Goal: Information Seeking & Learning: Compare options

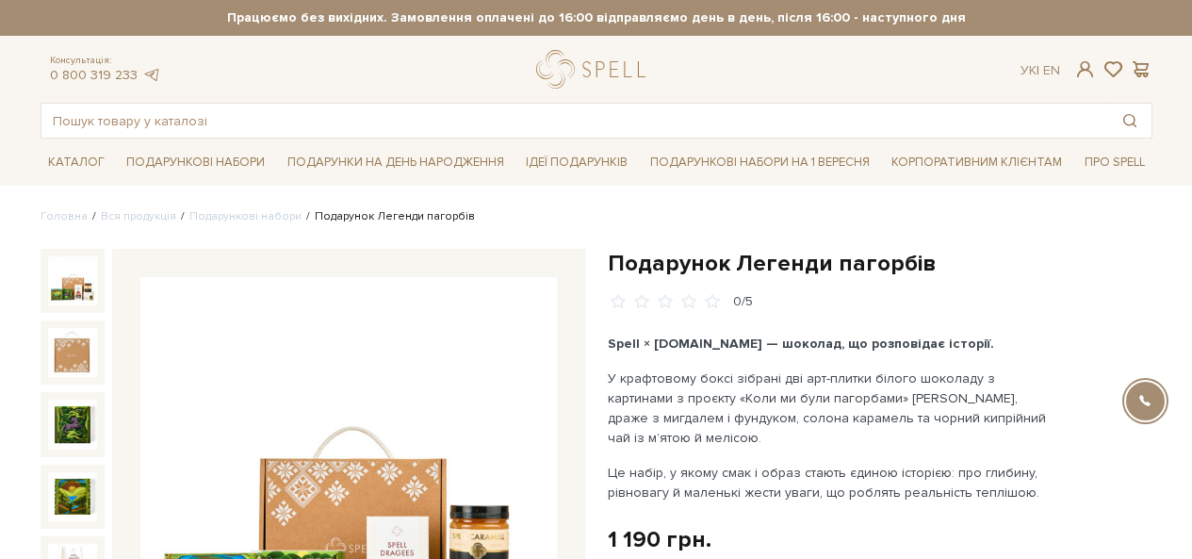
click at [757, 262] on h1 "Подарунок Легенди пагорбів" at bounding box center [880, 263] width 545 height 29
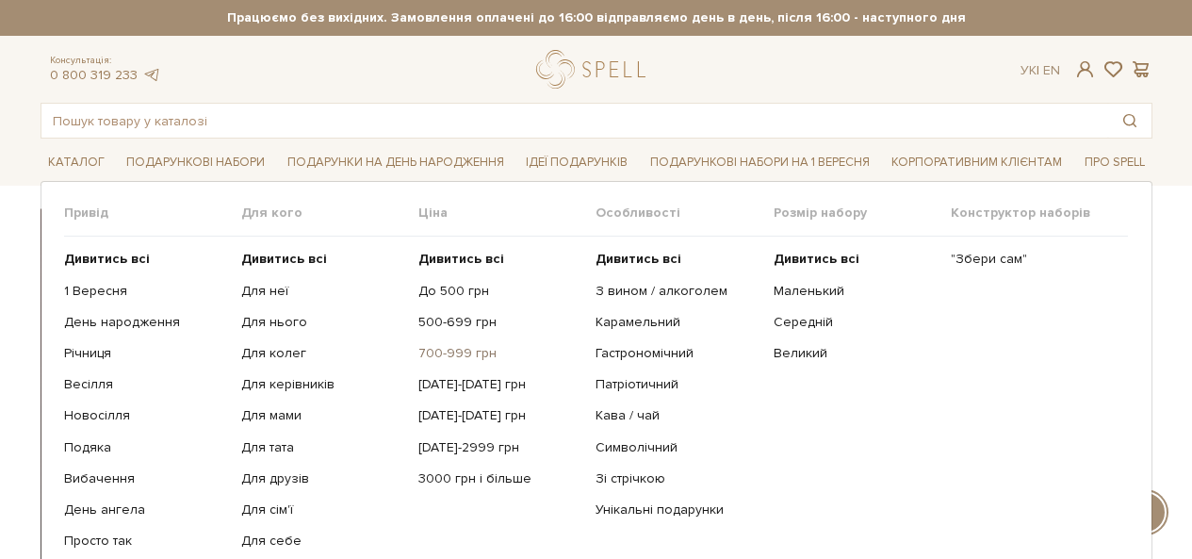
click at [457, 353] on link "700-999 грн" at bounding box center [499, 353] width 163 height 17
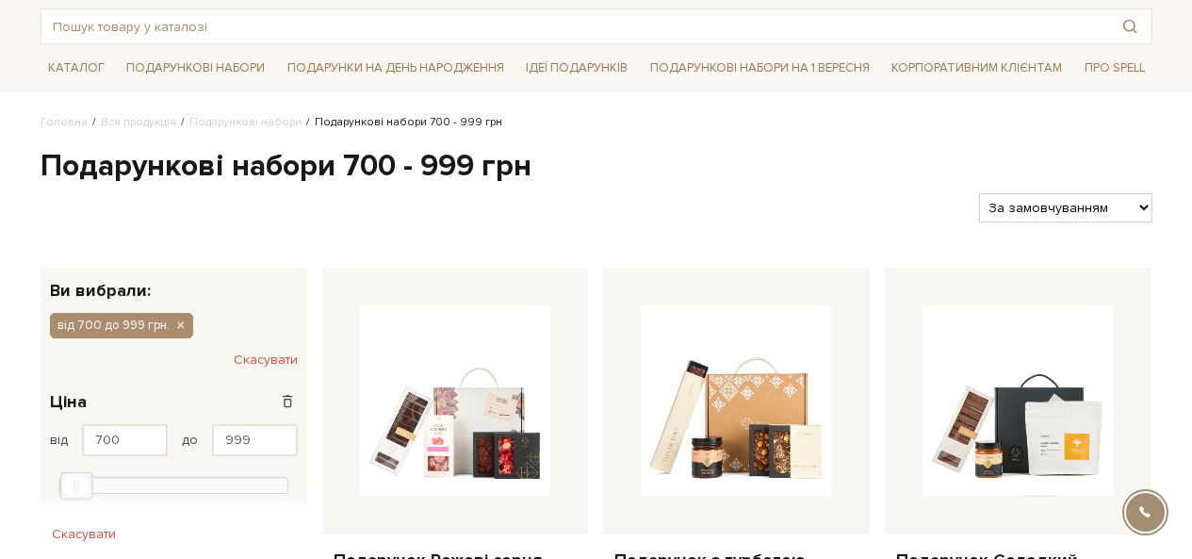
click at [1079, 206] on select "За замовчуванням За Ціною (зростання) За Ціною (зменшення) Новинки За популярні…" at bounding box center [1065, 207] width 172 height 29
select select "https://spellchocolate.com/our-productions/podarunkovi-box/700-999?sort=p.price…"
click at [979, 193] on select "За замовчуванням За Ціною (зростання) За Ціною (зменшення) Новинки За популярні…" at bounding box center [1065, 207] width 172 height 29
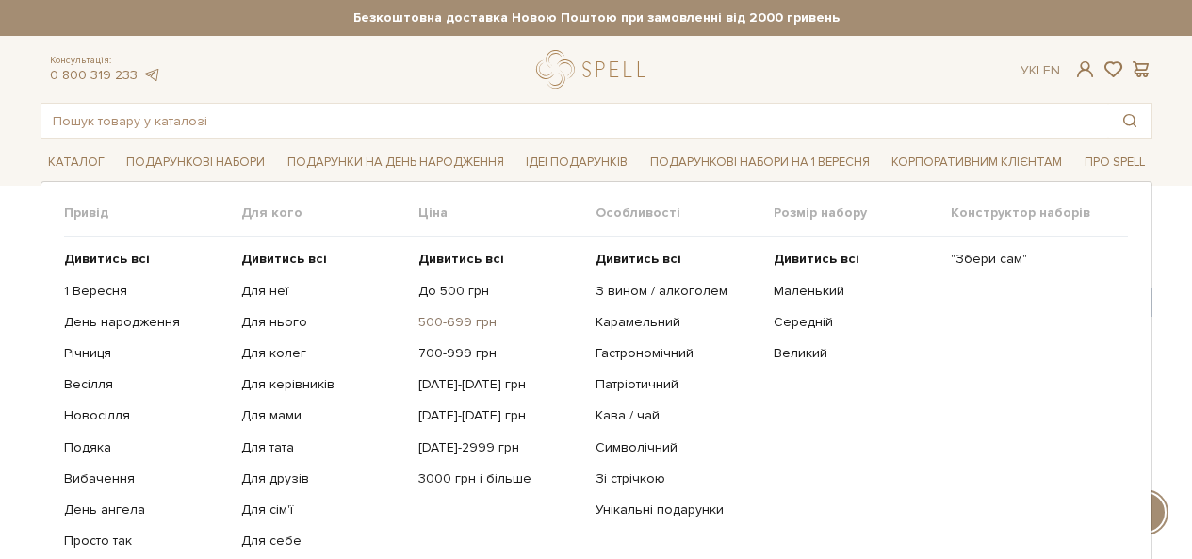
click at [443, 323] on link "500-699 грн" at bounding box center [499, 322] width 163 height 17
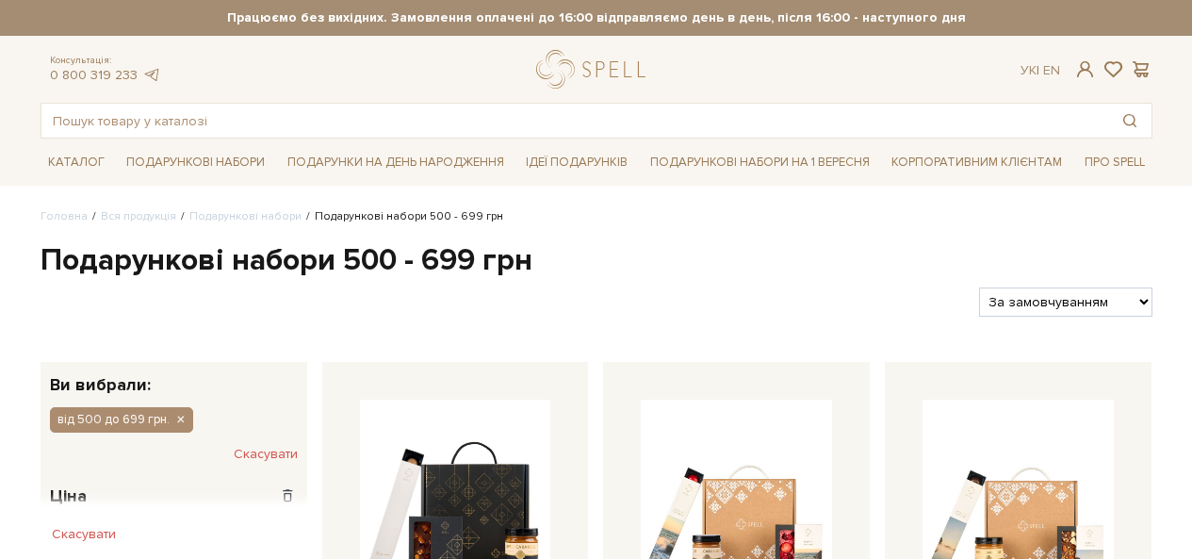
click at [1043, 301] on select "За замовчуванням За Ціною (зростання) За Ціною (зменшення) Новинки За популярні…" at bounding box center [1065, 301] width 172 height 29
select select "https://spellchocolate.com/our-productions/podarunkovi-box/500-699?sort=p.price…"
click at [979, 287] on select "За замовчуванням За Ціною (зростання) За Ціною (зменшення) Новинки За популярні…" at bounding box center [1065, 301] width 172 height 29
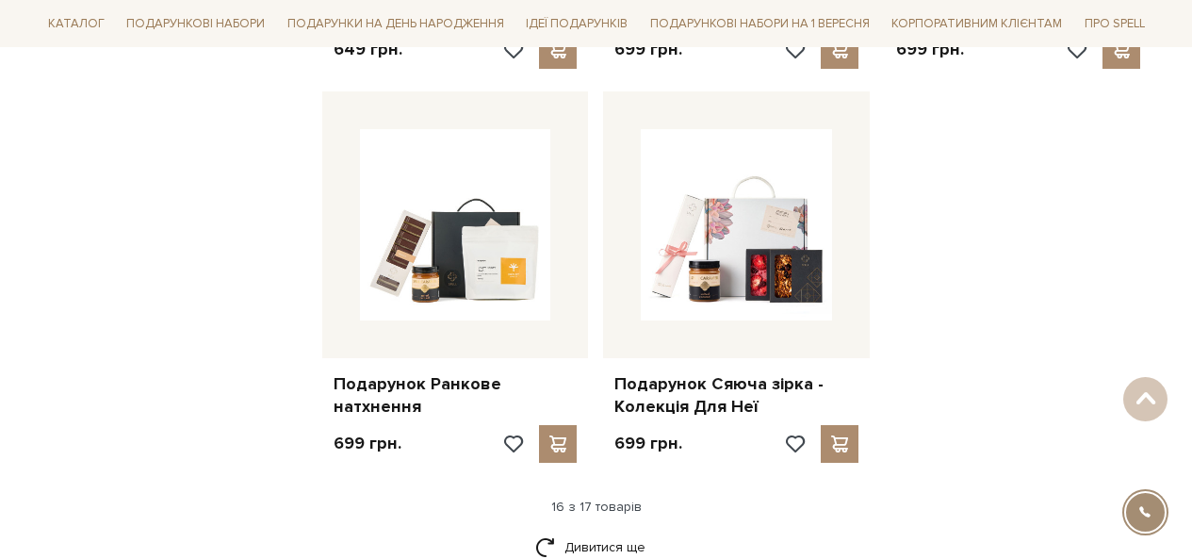
scroll to position [2356, 0]
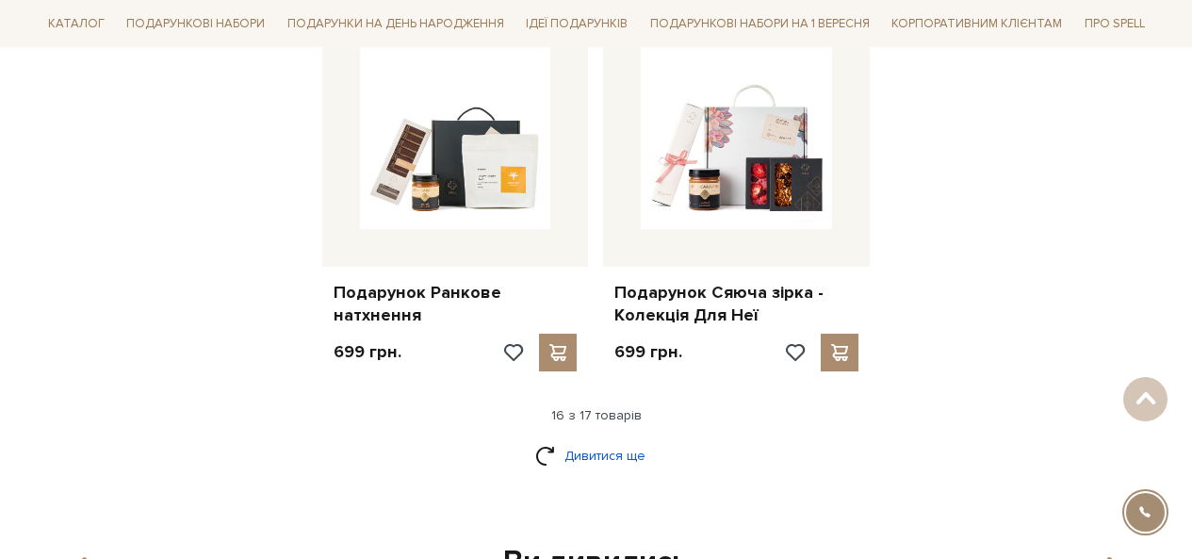
click at [630, 439] on link "Дивитися ще" at bounding box center [596, 455] width 123 height 33
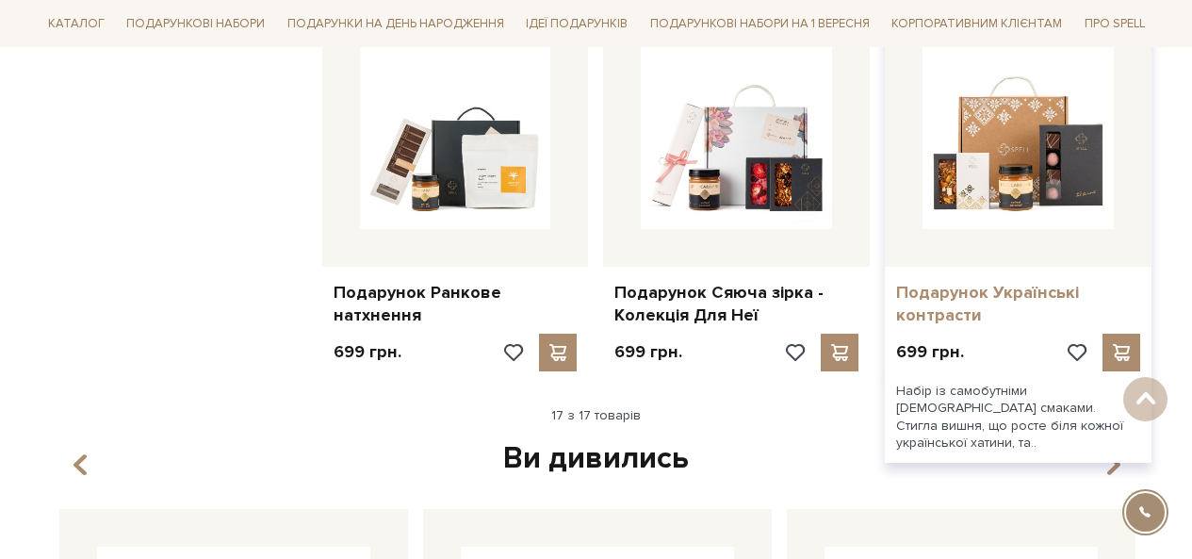
click at [947, 283] on link "Подарунок Українські контрасти" at bounding box center [1018, 304] width 244 height 44
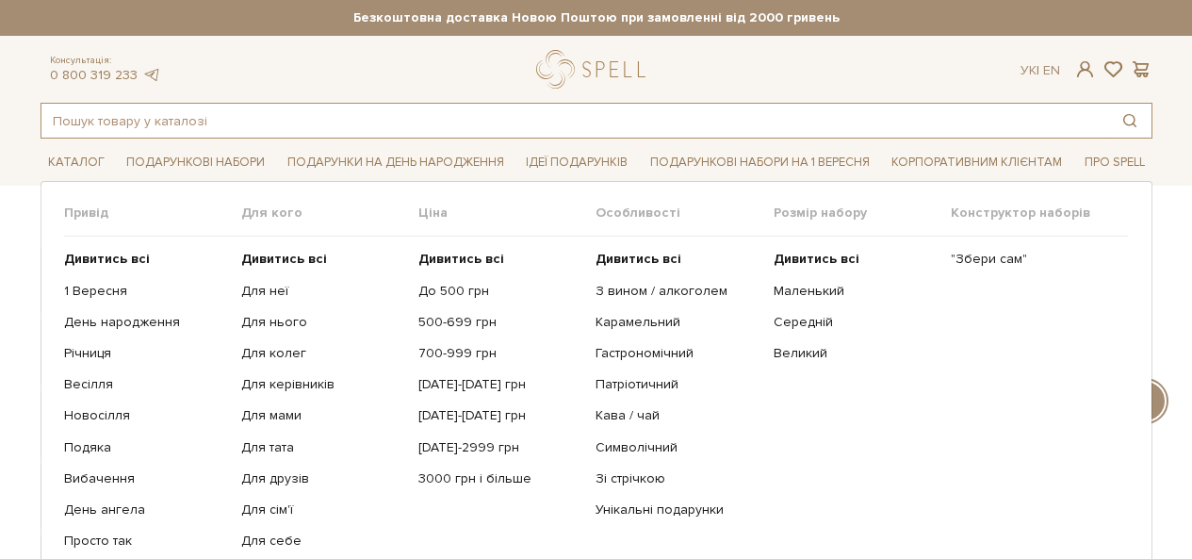
click at [158, 119] on input "text" at bounding box center [574, 121] width 1067 height 34
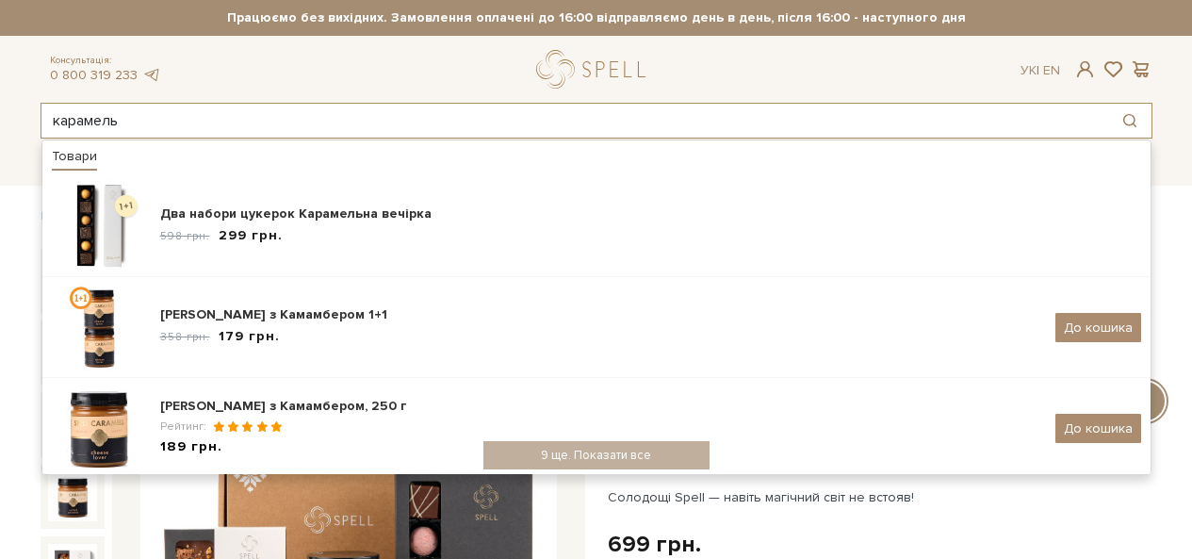
type input "карамель"
click at [1157, 118] on div "карамель Товари Два набори цукерок Карамельна вечірка 598 грн. 299 грн. Карамел…" at bounding box center [596, 121] width 1135 height 36
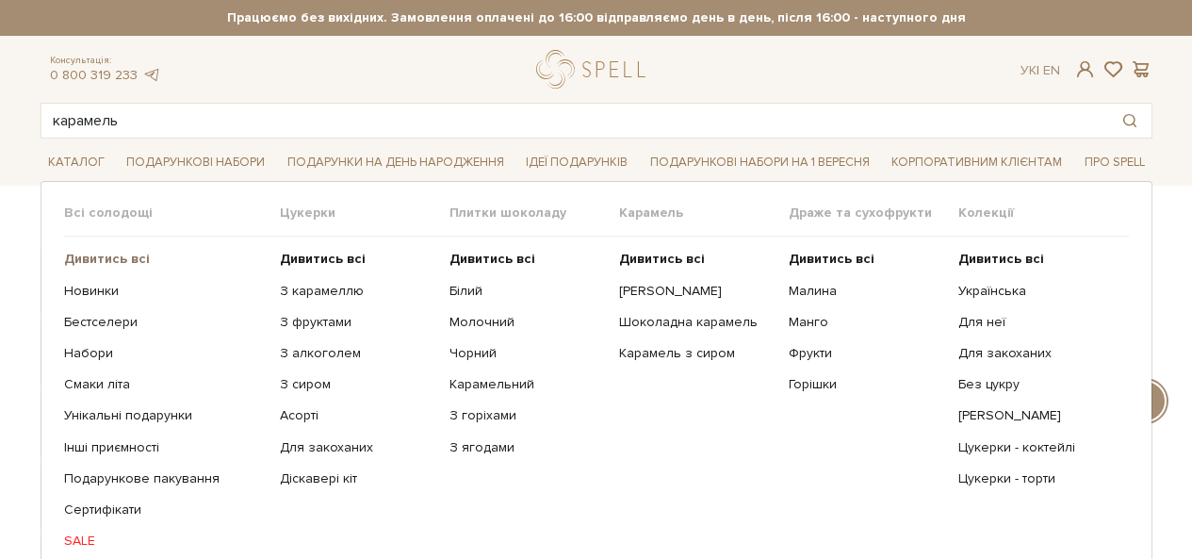
click at [133, 254] on b "Дивитись всі" at bounding box center [107, 259] width 86 height 16
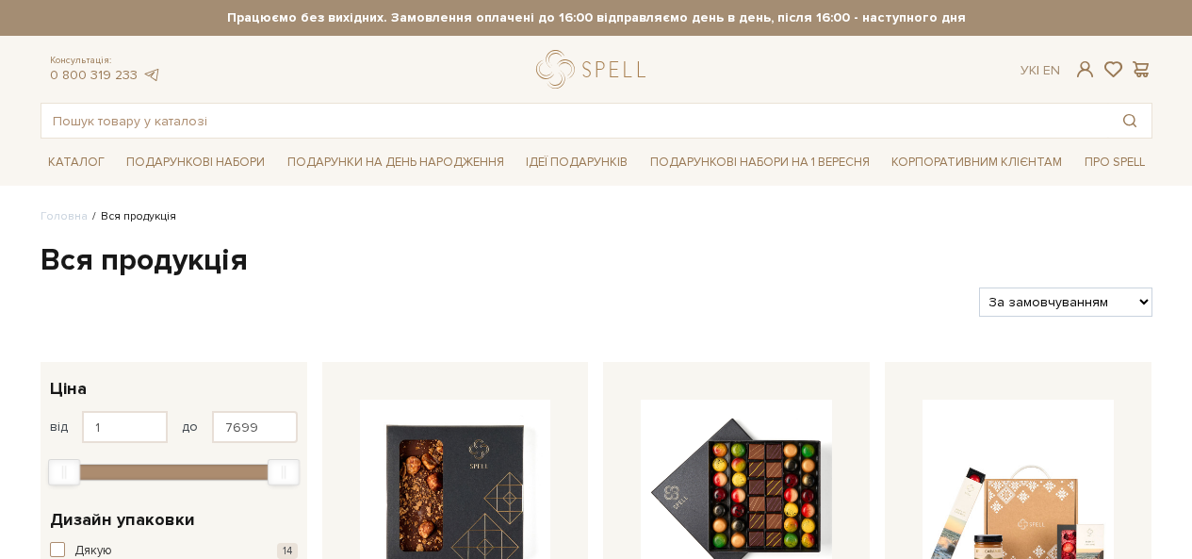
select select "https://spellchocolate.com/our-productions/?sort=p.price&order=DESC"
click at [979, 287] on select "За замовчуванням За Ціною (зростання) За Ціною (зменшення) Новинки За популярні…" at bounding box center [1065, 301] width 172 height 29
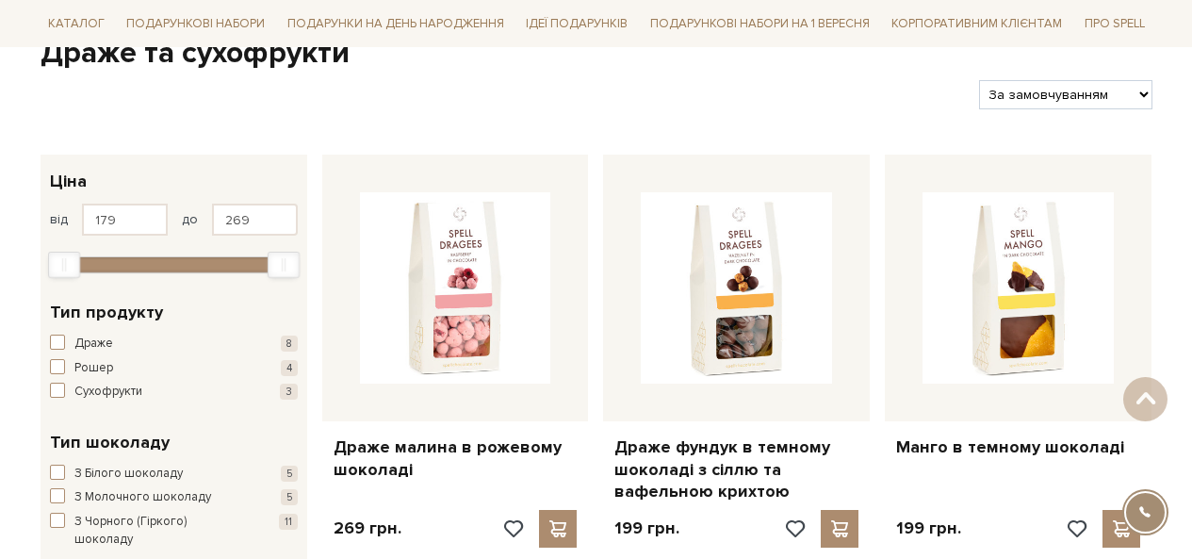
scroll to position [94, 0]
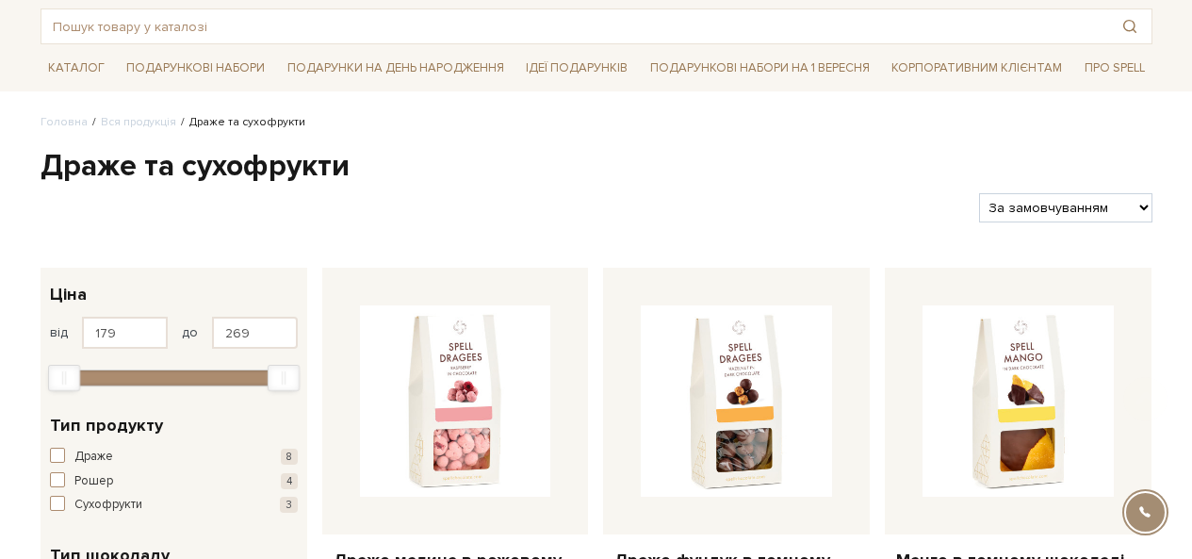
drag, startPoint x: 1036, startPoint y: 205, endPoint x: 1037, endPoint y: 215, distance: 10.4
click at [1036, 205] on select "За замовчуванням За Ціною (зростання) За Ціною (зменшення) Новинки За популярні…" at bounding box center [1065, 207] width 172 height 29
select select "https://spellchocolate.com/our-productions/dragees-and-dried-fruits/?sort=p.pri…"
click at [979, 193] on select "За замовчуванням За Ціною (зростання) За Ціною (зменшення) Новинки За популярні…" at bounding box center [1065, 207] width 172 height 29
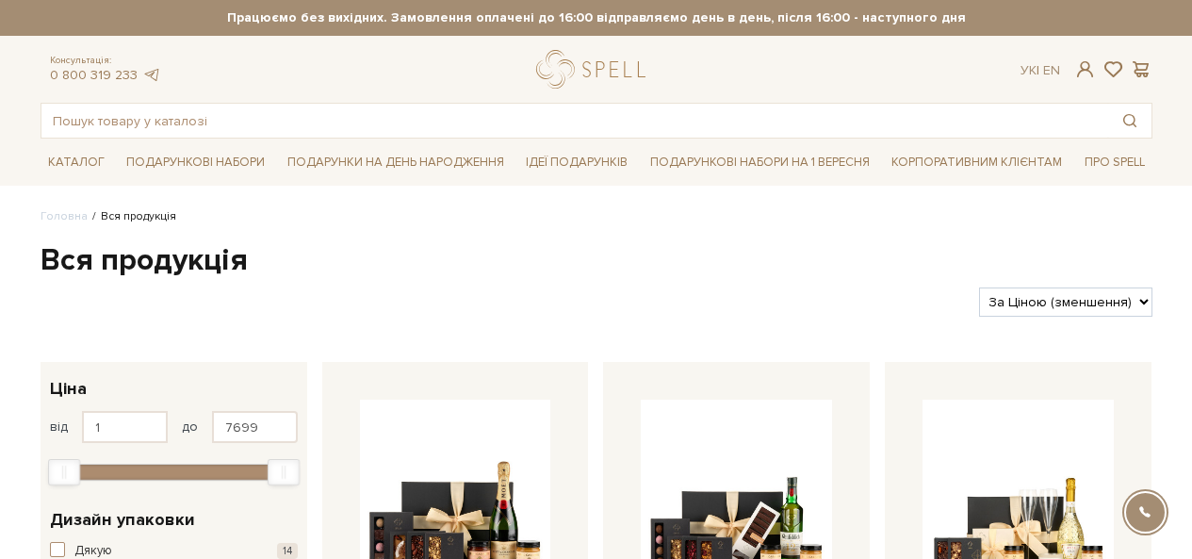
select select "[URL][DOMAIN_NAME]"
click at [979, 287] on select "За замовчуванням За Ціною (зростання) За Ціною (зменшення) Новинки За популярні…" at bounding box center [1065, 301] width 172 height 29
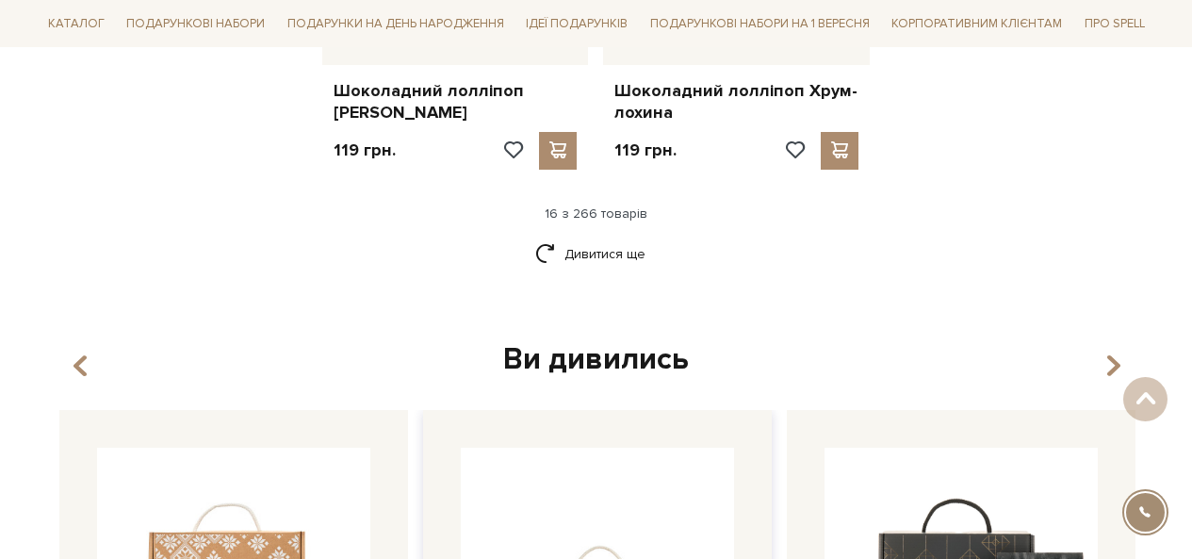
scroll to position [2639, 0]
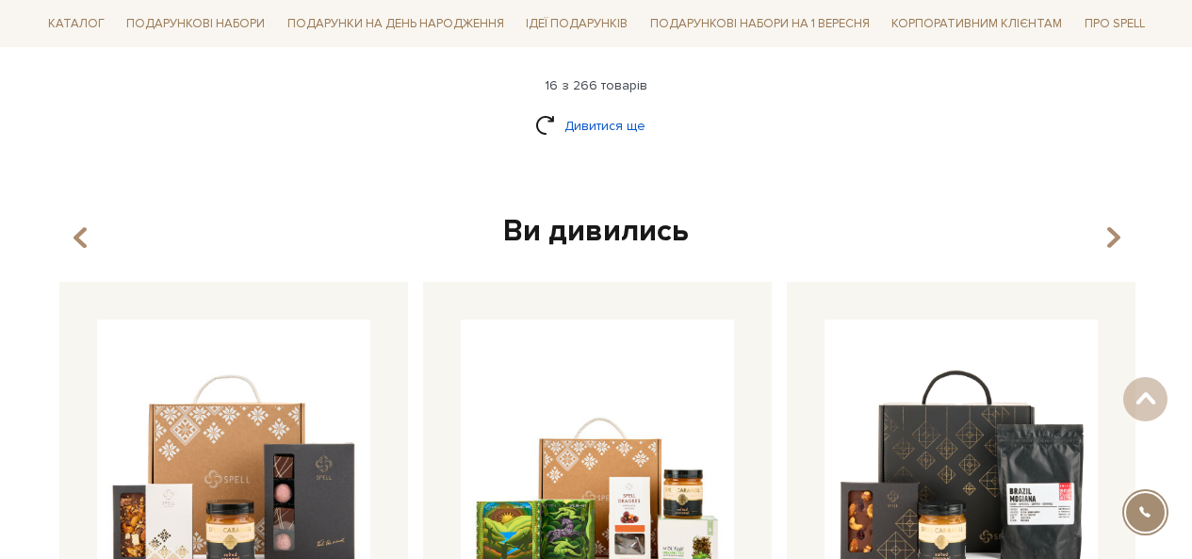
click at [604, 109] on link "Дивитися ще" at bounding box center [596, 125] width 123 height 33
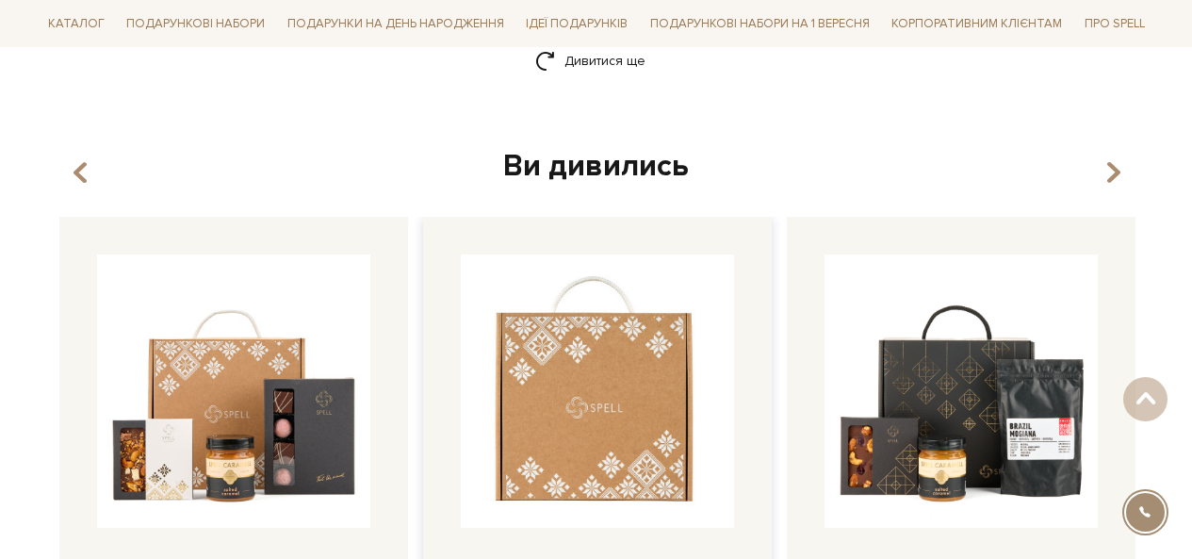
scroll to position [4618, 0]
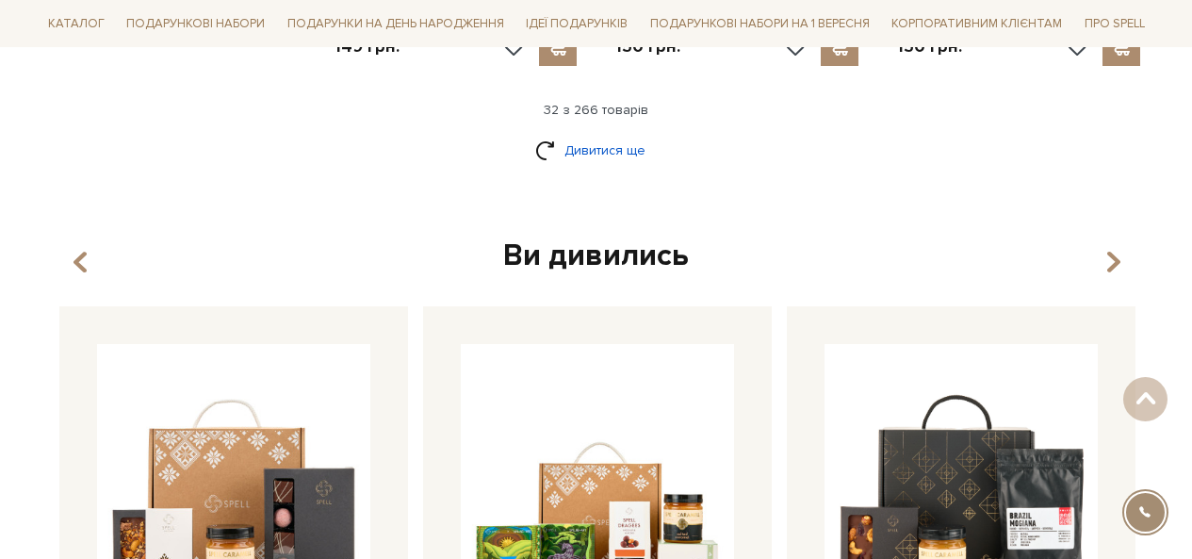
click at [574, 134] on link "Дивитися ще" at bounding box center [596, 150] width 123 height 33
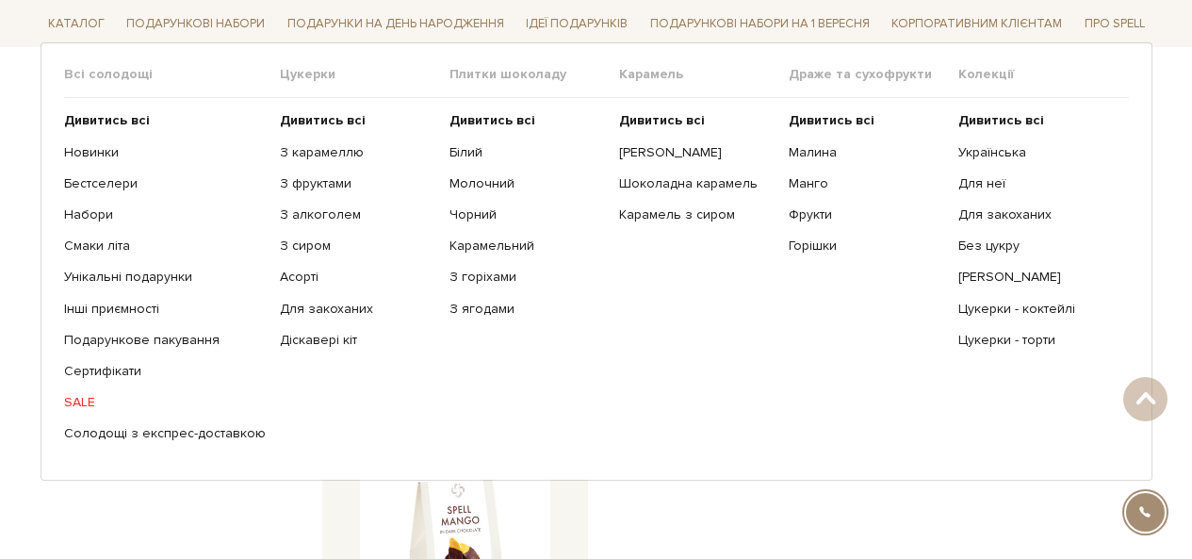
scroll to position [6598, 0]
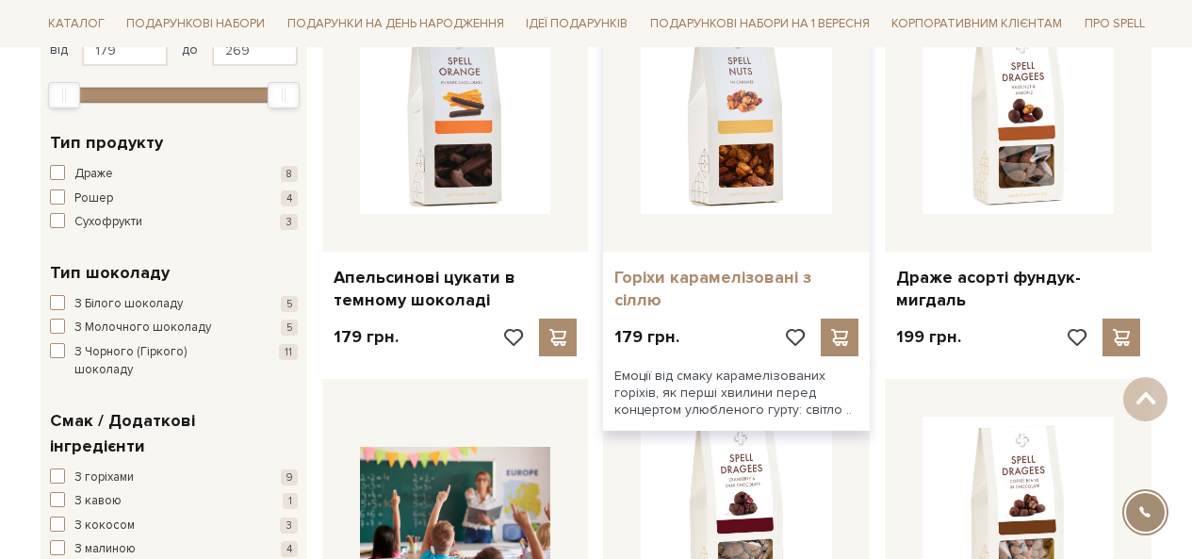
drag, startPoint x: 719, startPoint y: 279, endPoint x: 675, endPoint y: 279, distance: 44.3
click at [675, 279] on link "Горіхи карамелізовані з сіллю" at bounding box center [737, 289] width 244 height 44
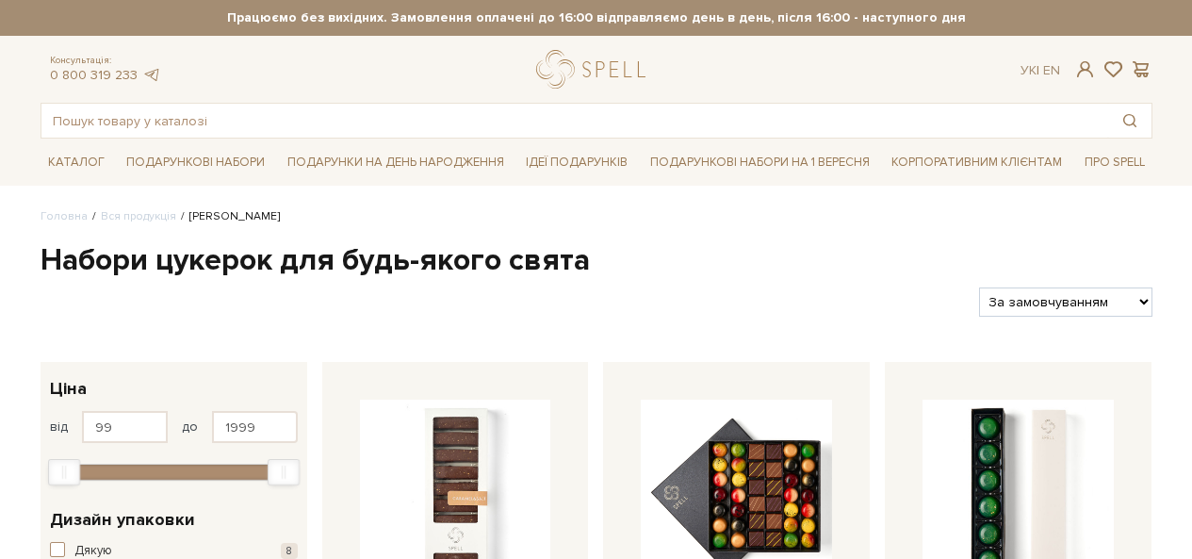
click at [1083, 305] on select "За замовчуванням За Ціною (зростання) За Ціною (зменшення) Новинки За популярні…" at bounding box center [1065, 301] width 172 height 29
select select "[URL][DOMAIN_NAME]"
click at [979, 287] on select "За замовчуванням За Ціною (зростання) За Ціною (зменшення) Новинки За популярні…" at bounding box center [1065, 301] width 172 height 29
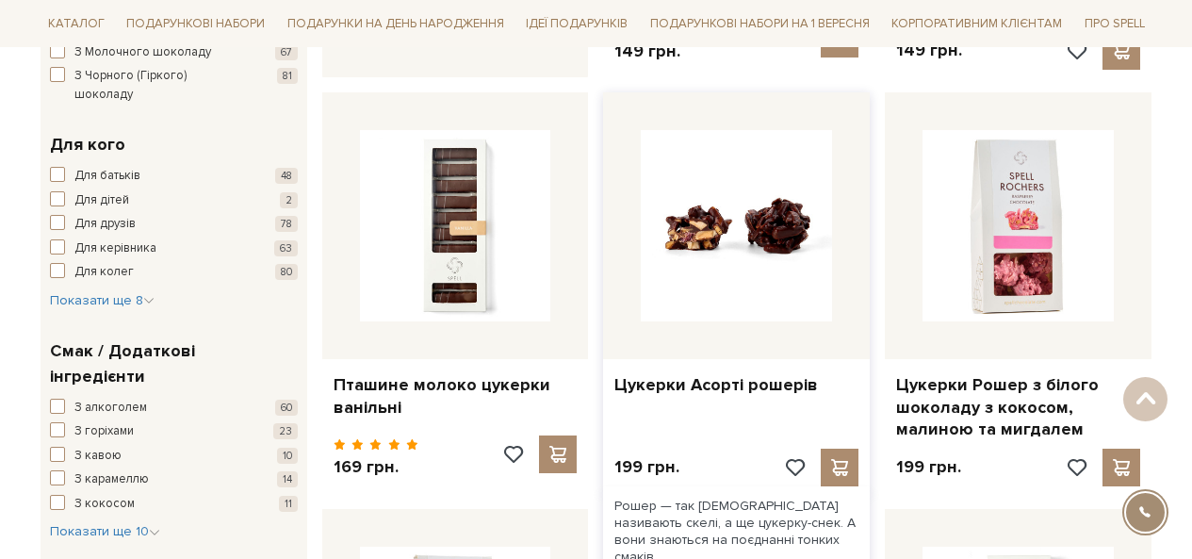
scroll to position [1037, 0]
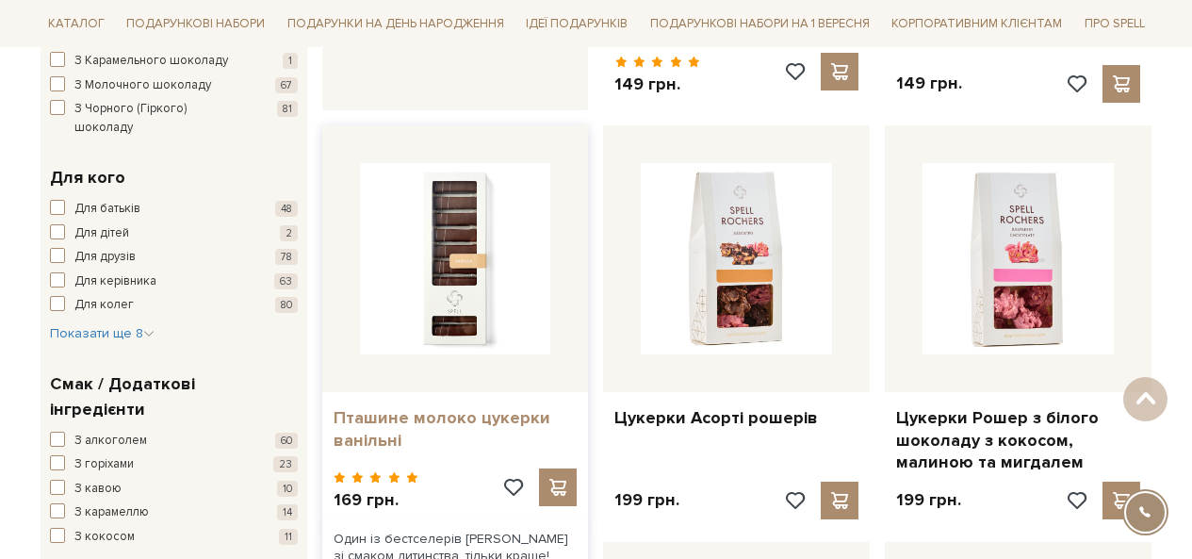
click at [425, 419] on link "Пташине молоко цукерки ванільні" at bounding box center [456, 429] width 244 height 44
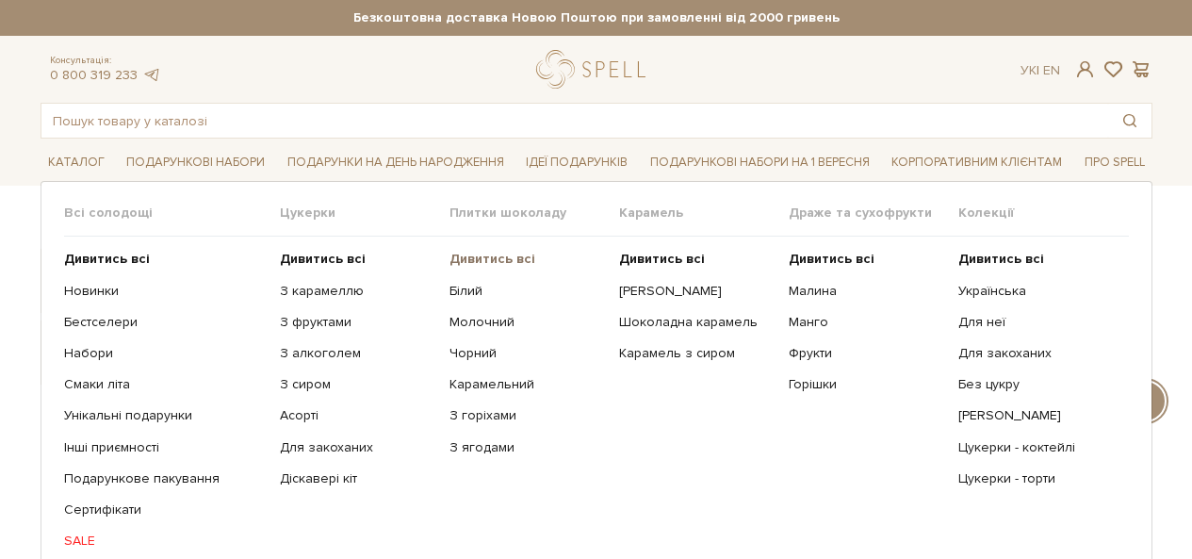
click at [464, 260] on b "Дивитись всі" at bounding box center [493, 259] width 86 height 16
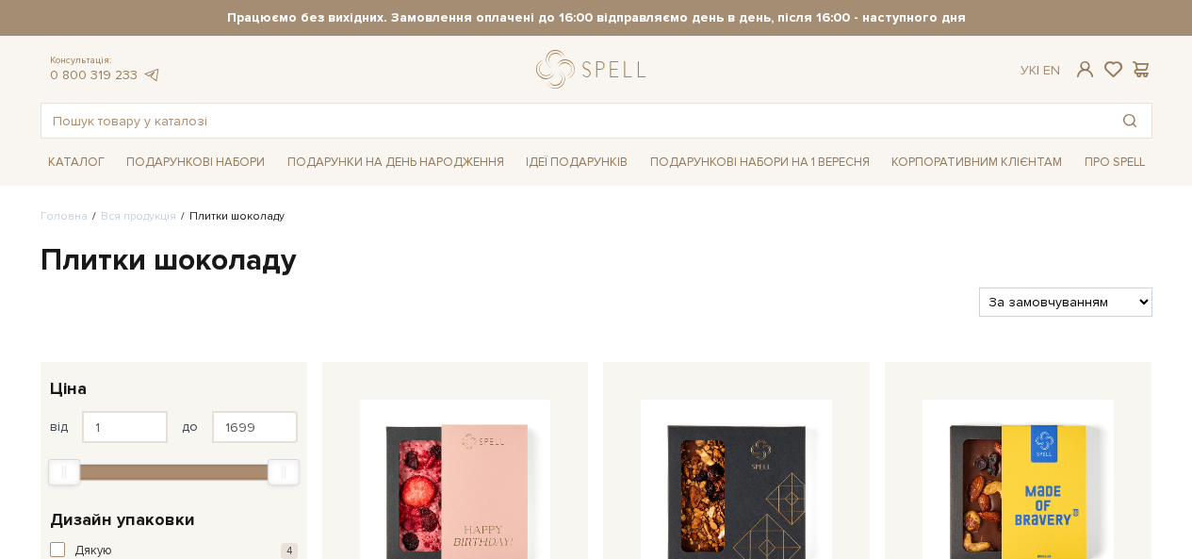
click at [1052, 303] on select "За замовчуванням За Ціною (зростання) За Ціною (зменшення) Новинки За популярні…" at bounding box center [1065, 301] width 172 height 29
select select "https://spellchocolate.com/our-productions/plitki-shokoladu/?sort=p.price&order…"
click at [979, 287] on select "За замовчуванням За Ціною (зростання) За Ціною (зменшення) Новинки За популярні…" at bounding box center [1065, 301] width 172 height 29
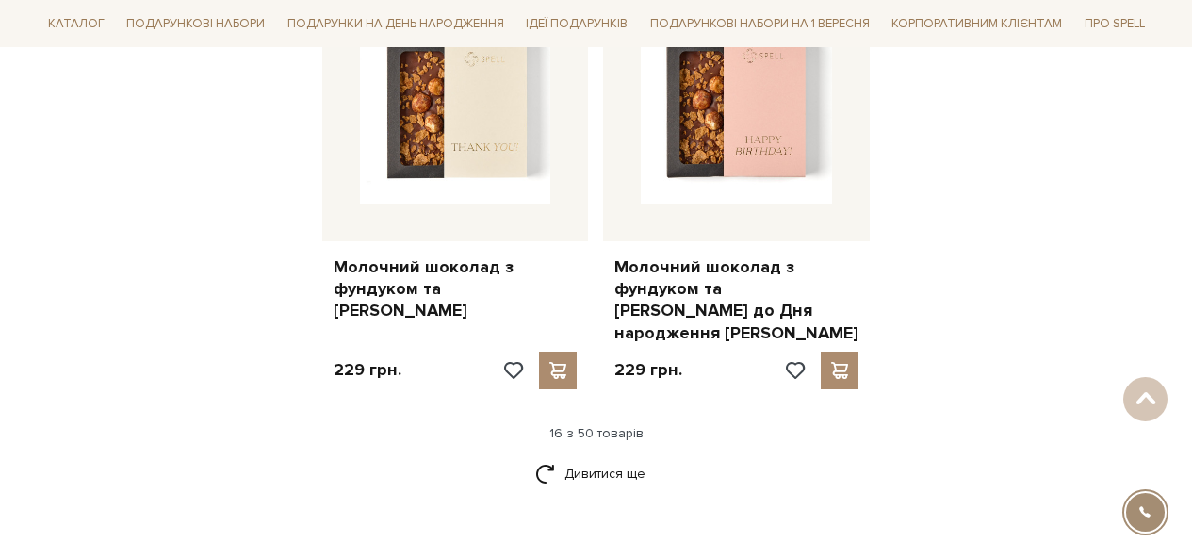
scroll to position [2639, 0]
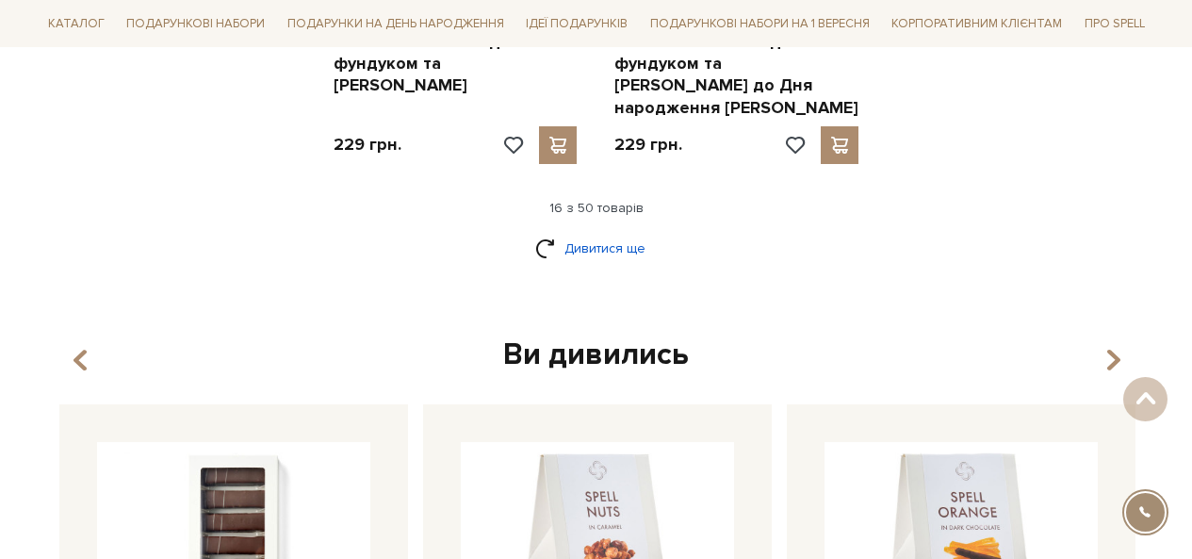
click at [610, 232] on link "Дивитися ще" at bounding box center [596, 248] width 123 height 33
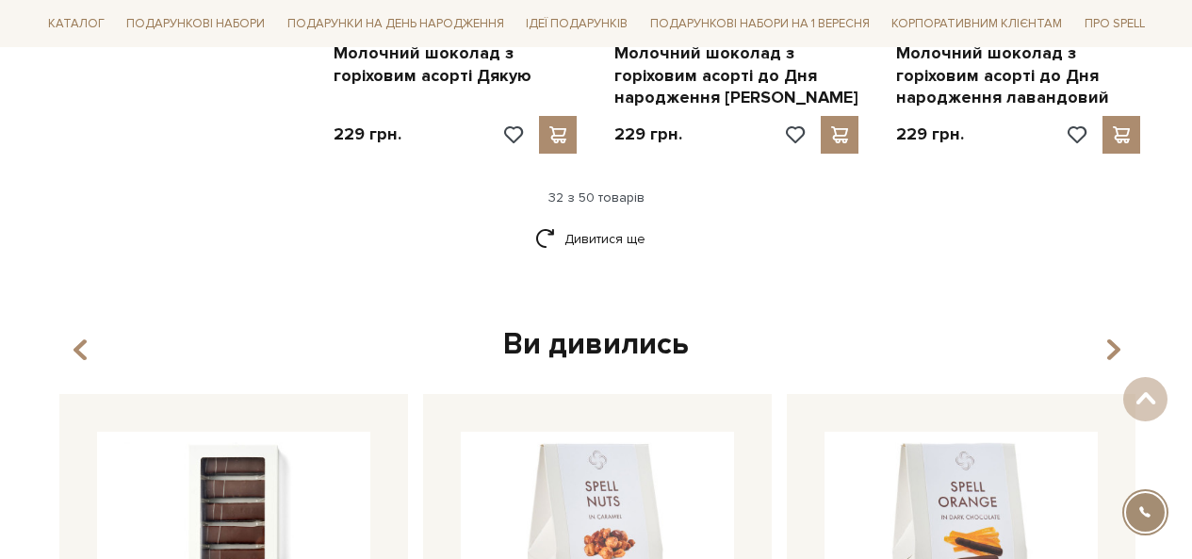
scroll to position [4807, 0]
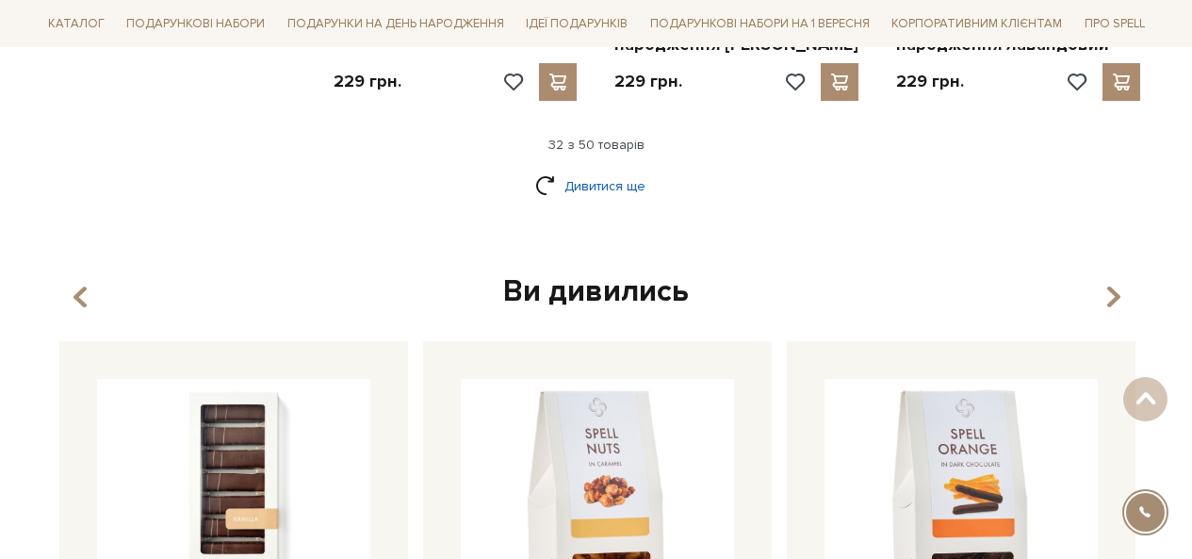
click at [607, 170] on link "Дивитися ще" at bounding box center [596, 186] width 123 height 33
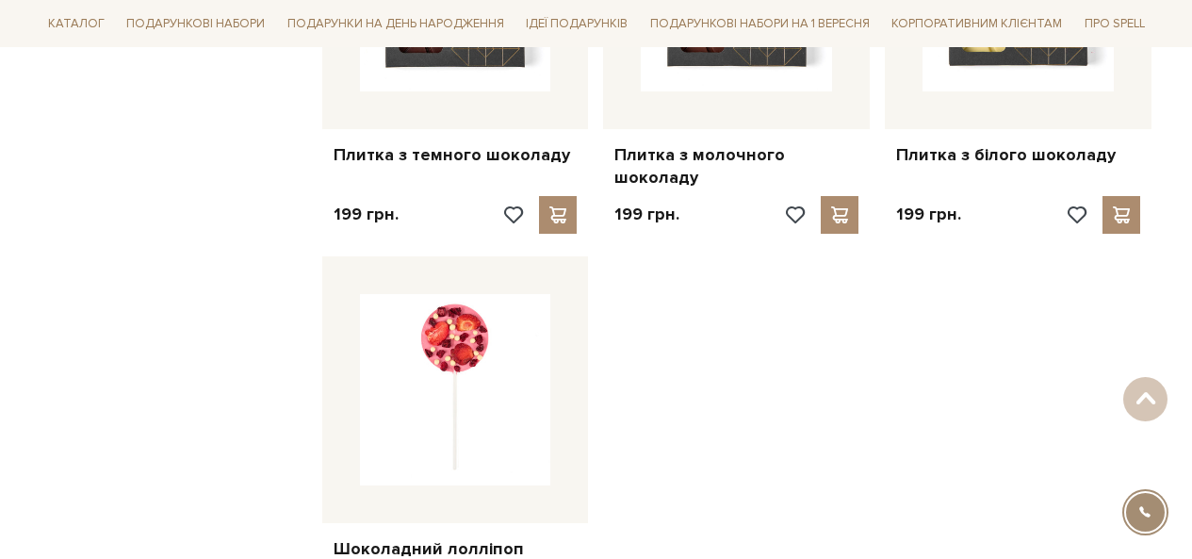
scroll to position [6975, 0]
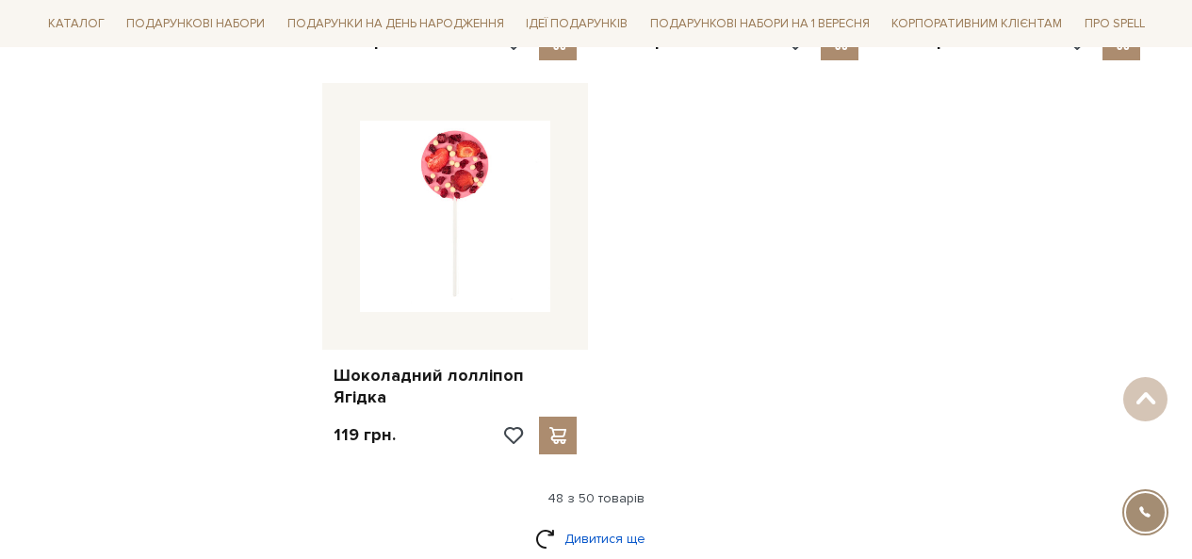
click at [576, 522] on link "Дивитися ще" at bounding box center [596, 538] width 123 height 33
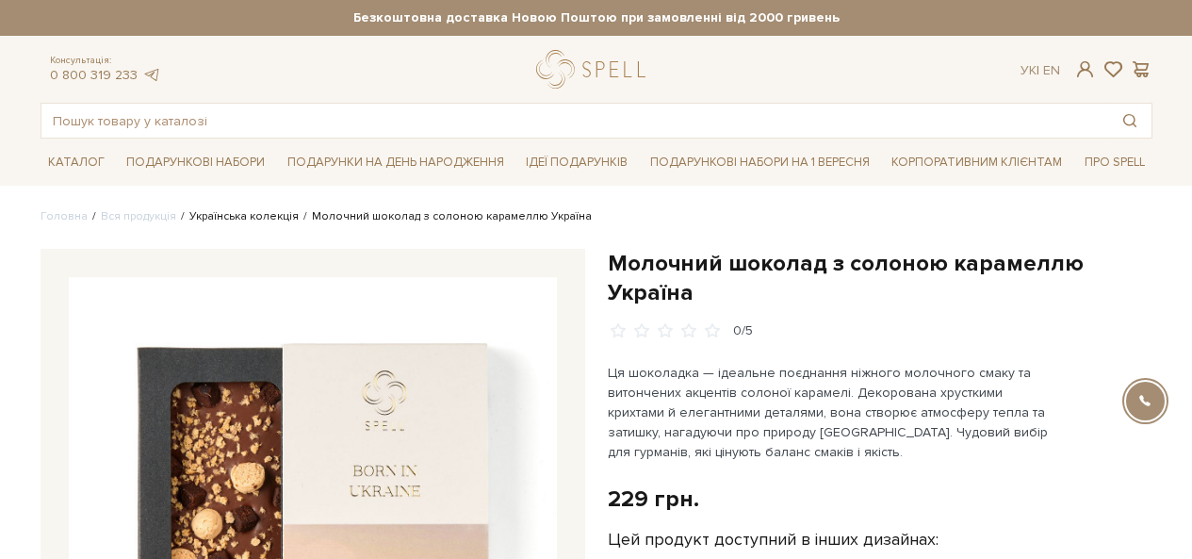
click at [253, 215] on link "Українська колекція" at bounding box center [243, 216] width 109 height 14
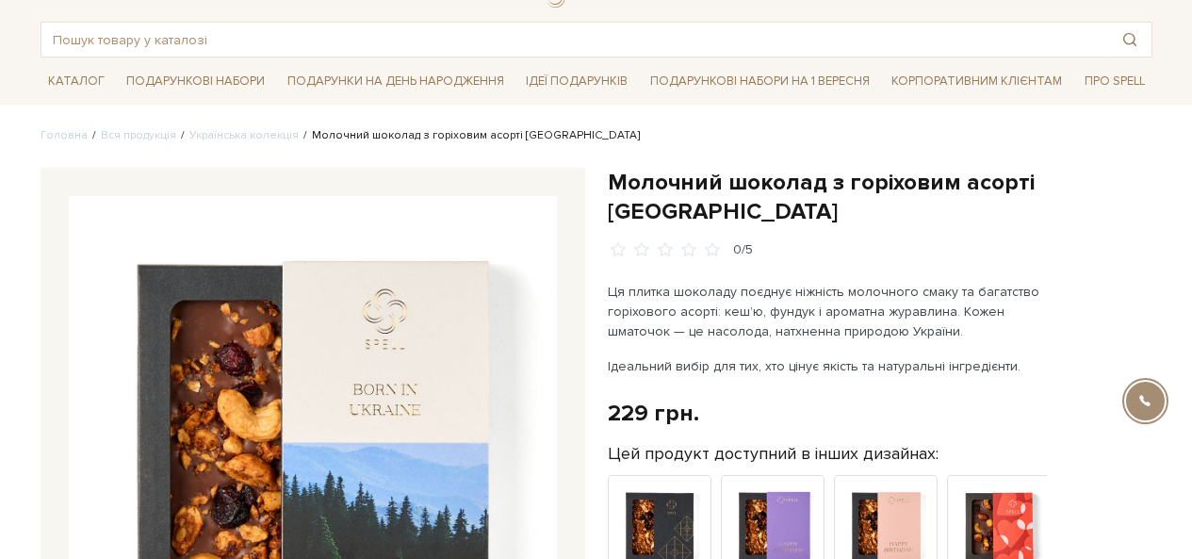
scroll to position [189, 0]
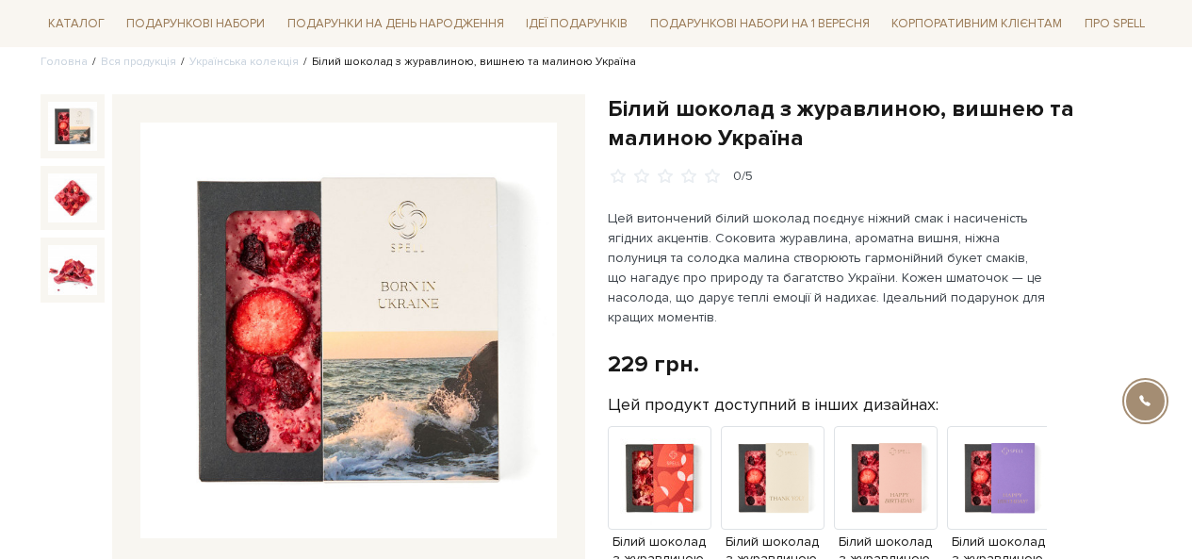
scroll to position [189, 0]
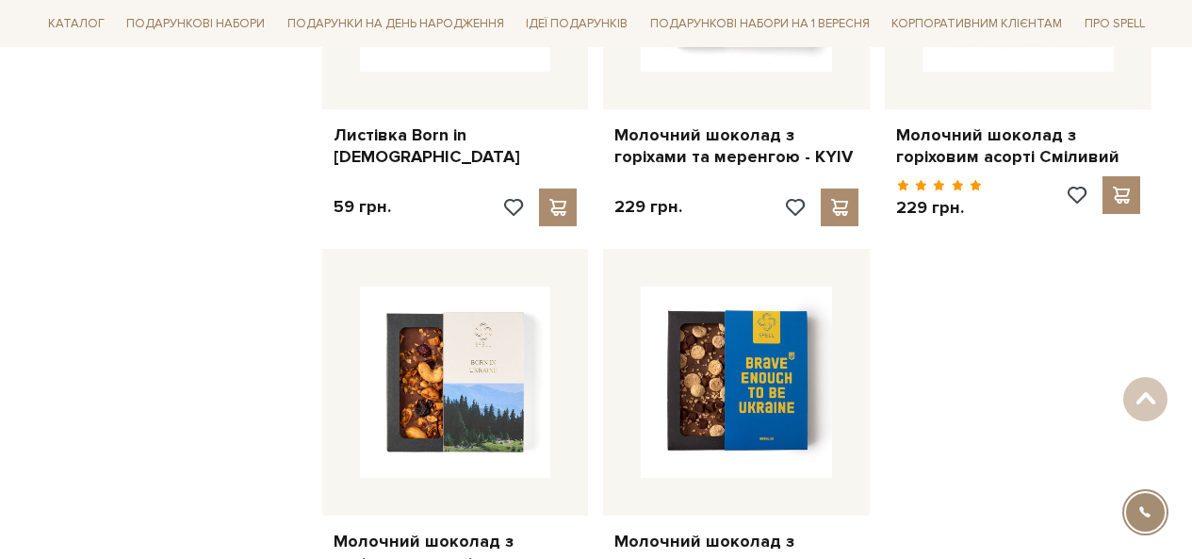
scroll to position [2356, 0]
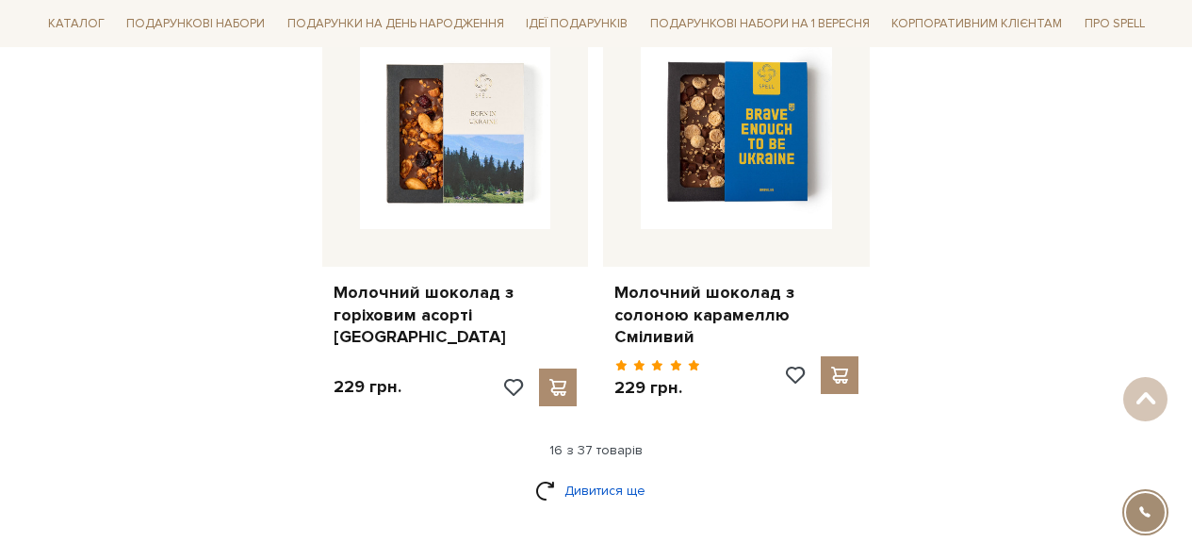
click at [583, 474] on link "Дивитися ще" at bounding box center [596, 490] width 123 height 33
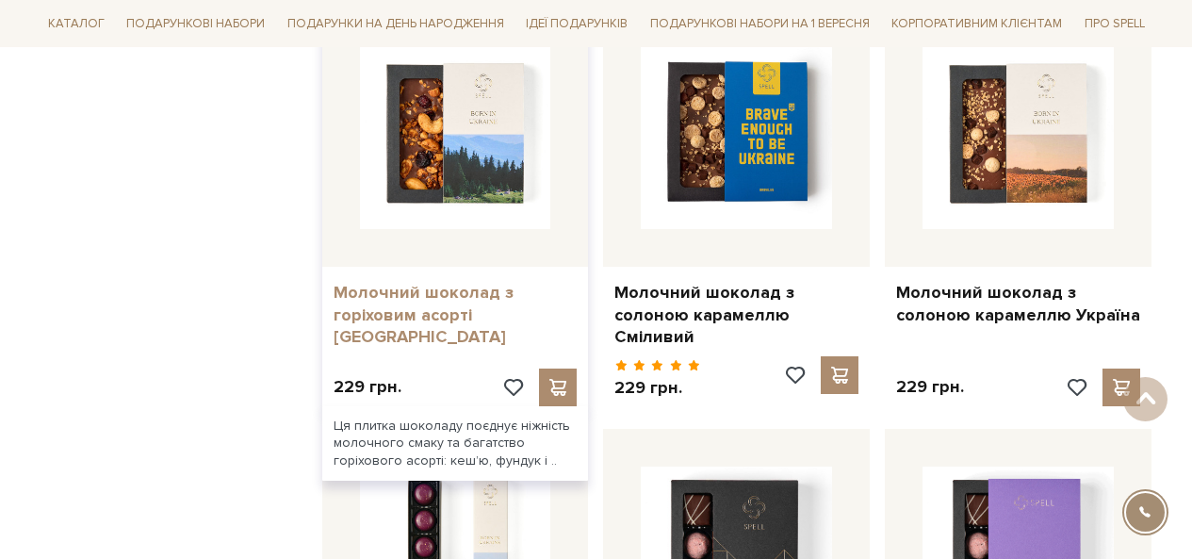
click at [452, 291] on link "Молочний шоколад з горіховим асорті [GEOGRAPHIC_DATA]" at bounding box center [456, 315] width 244 height 66
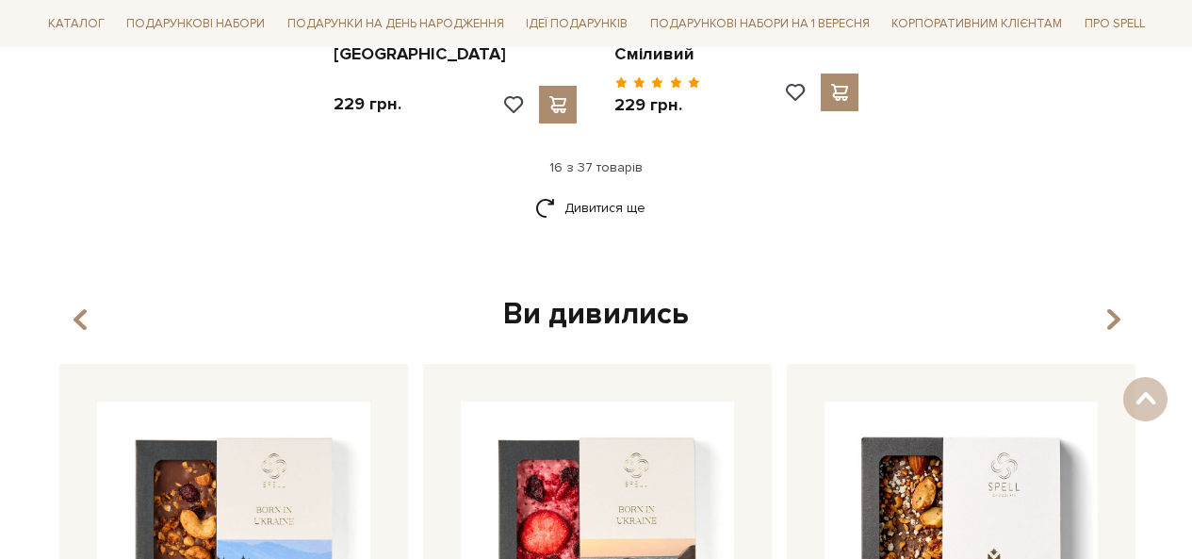
scroll to position [2639, 0]
click at [593, 191] on link "Дивитися ще" at bounding box center [596, 207] width 123 height 33
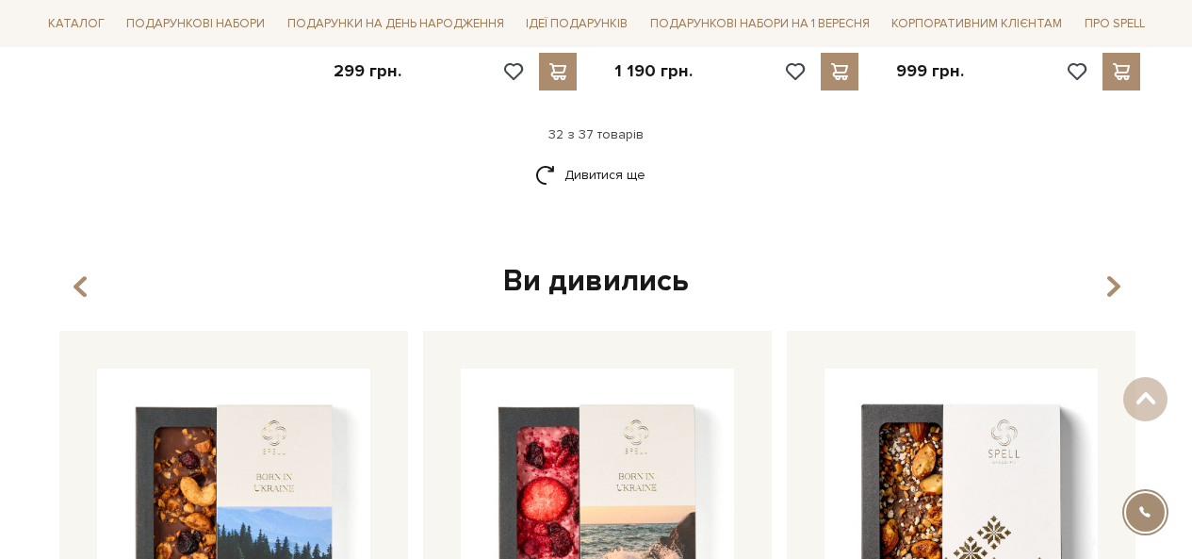
scroll to position [4713, 0]
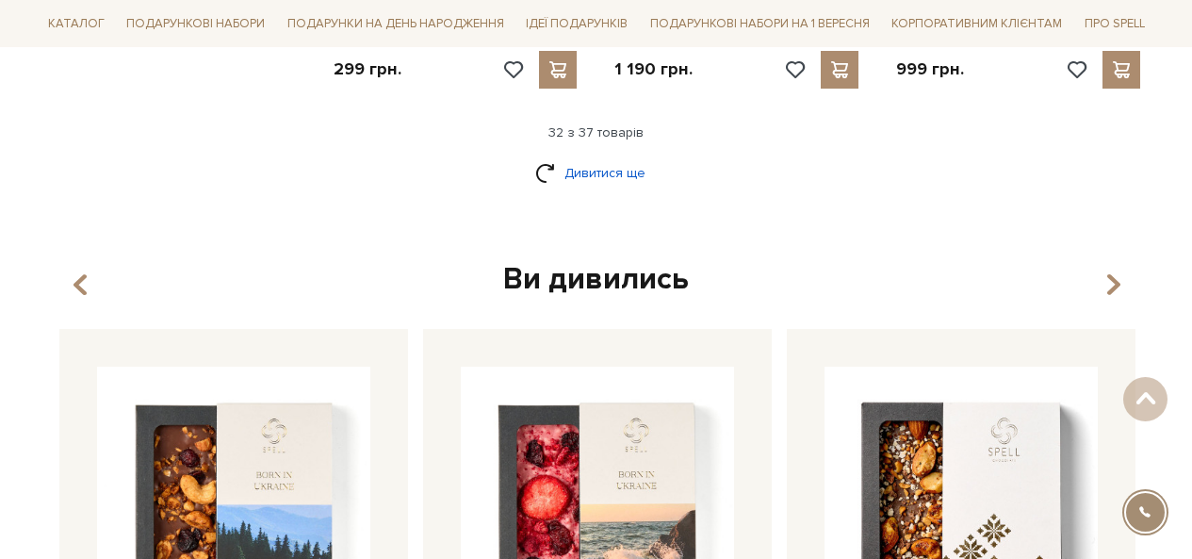
click at [615, 156] on link "Дивитися ще" at bounding box center [596, 172] width 123 height 33
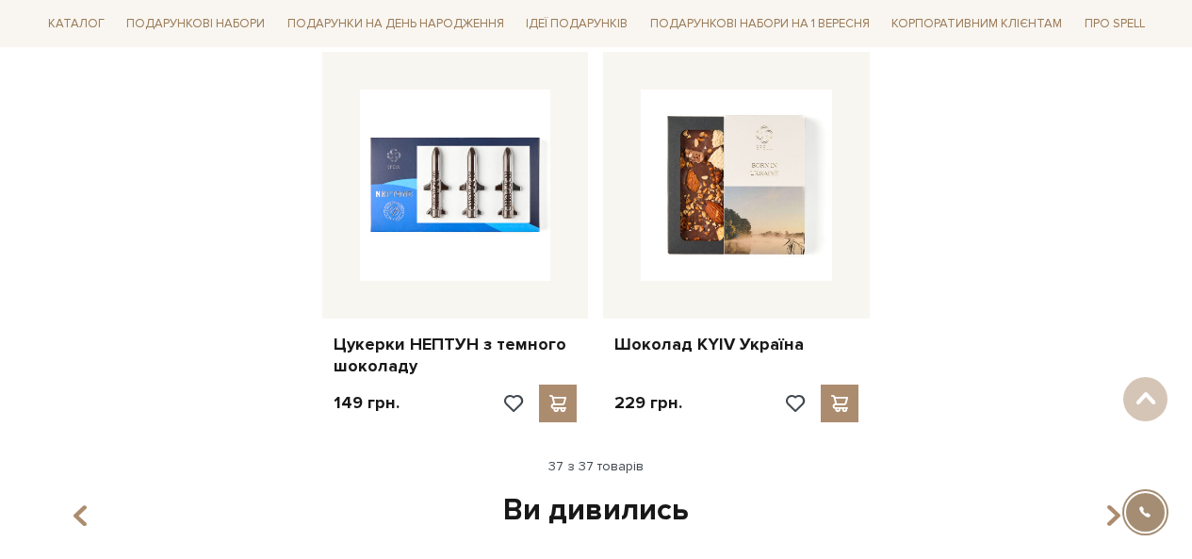
scroll to position [5184, 0]
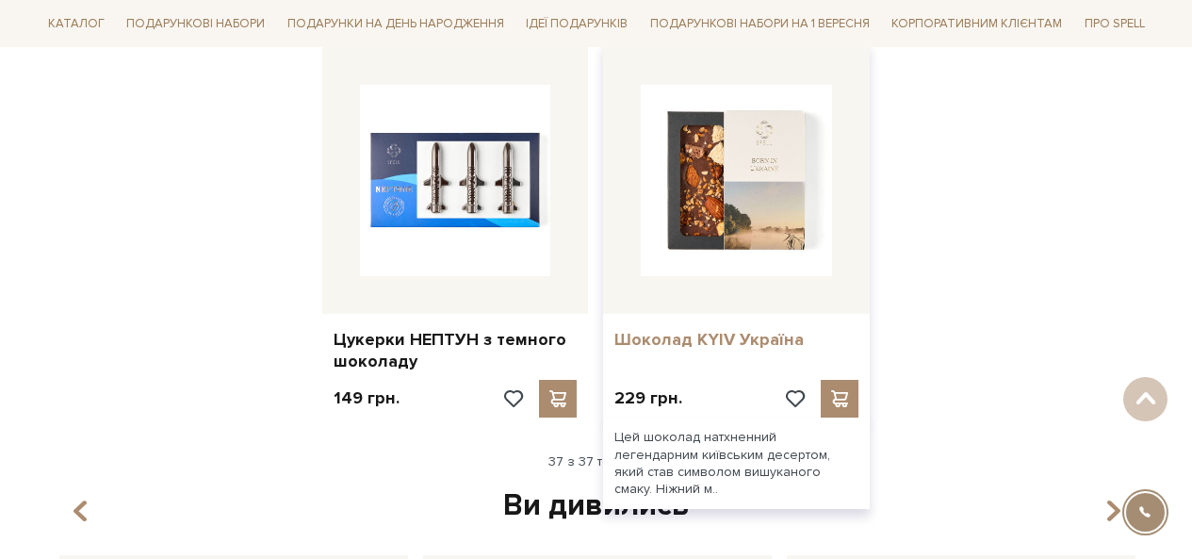
click at [702, 329] on link "Шоколад KYIV Україна" at bounding box center [737, 340] width 244 height 22
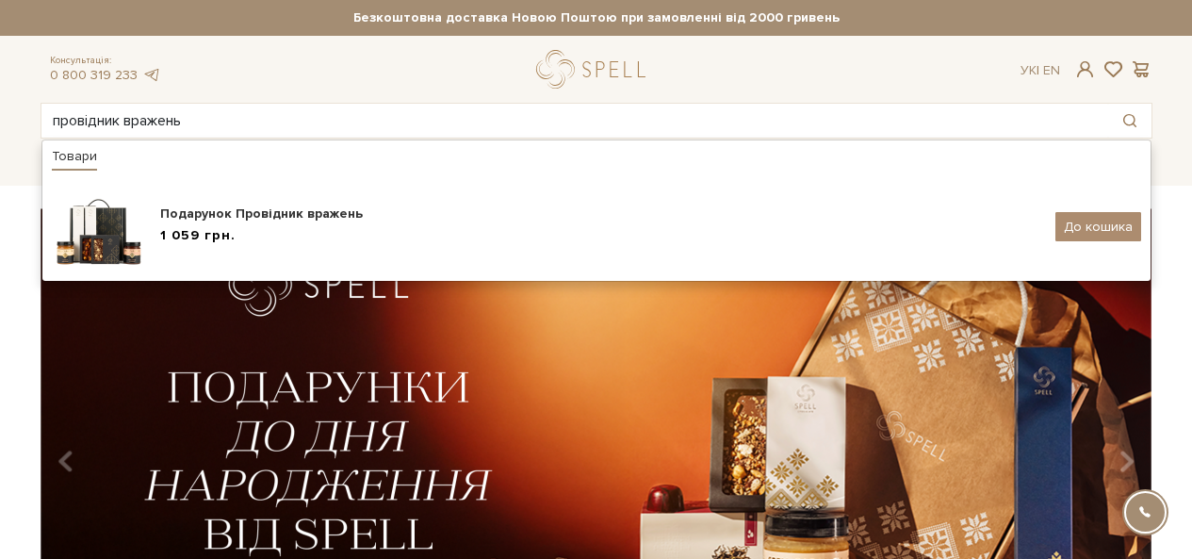
type input "провідник вражень"
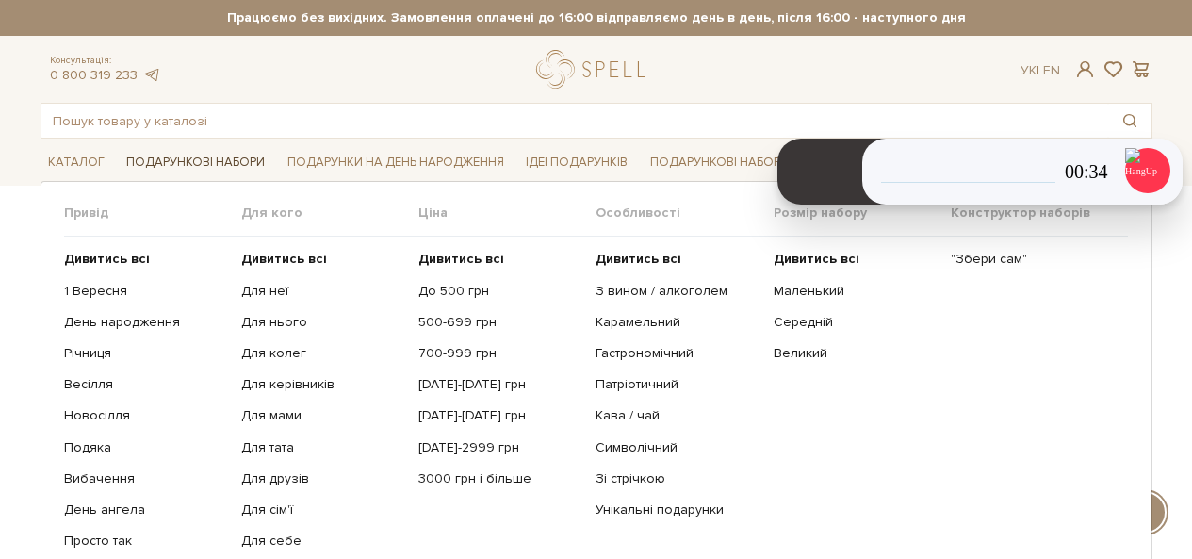
click at [181, 149] on link "Подарункові набори" at bounding box center [196, 162] width 154 height 29
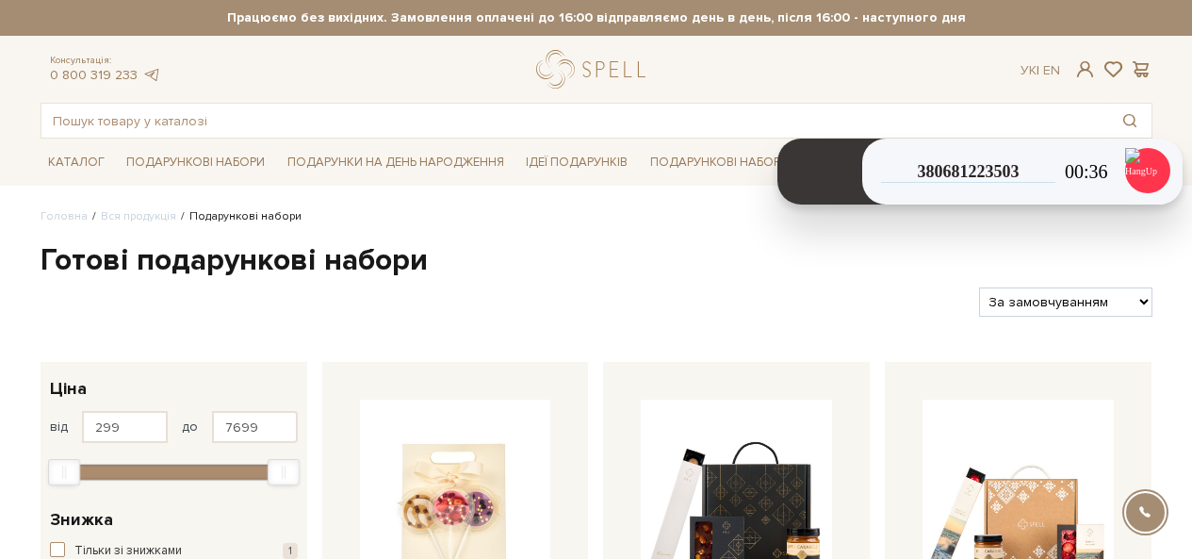
select select "https://spellchocolate.com/our-productions/podarunkovi-box/?sort=p.price&order=…"
click at [979, 287] on select "За замовчуванням За Ціною (зростання) За Ціною (зменшення) Новинки За популярні…" at bounding box center [1065, 301] width 172 height 29
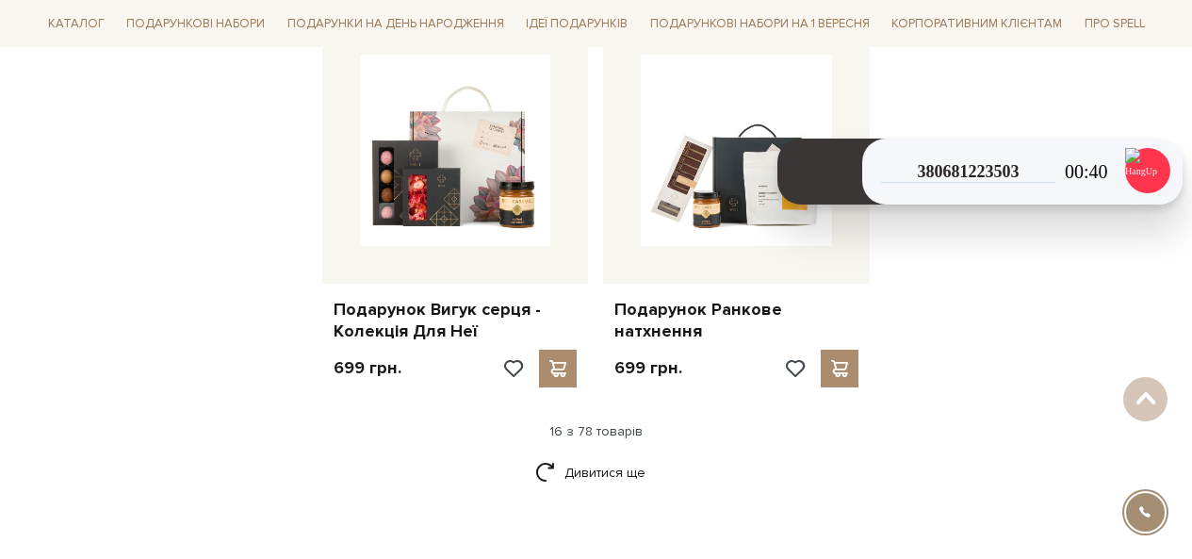
scroll to position [2451, 0]
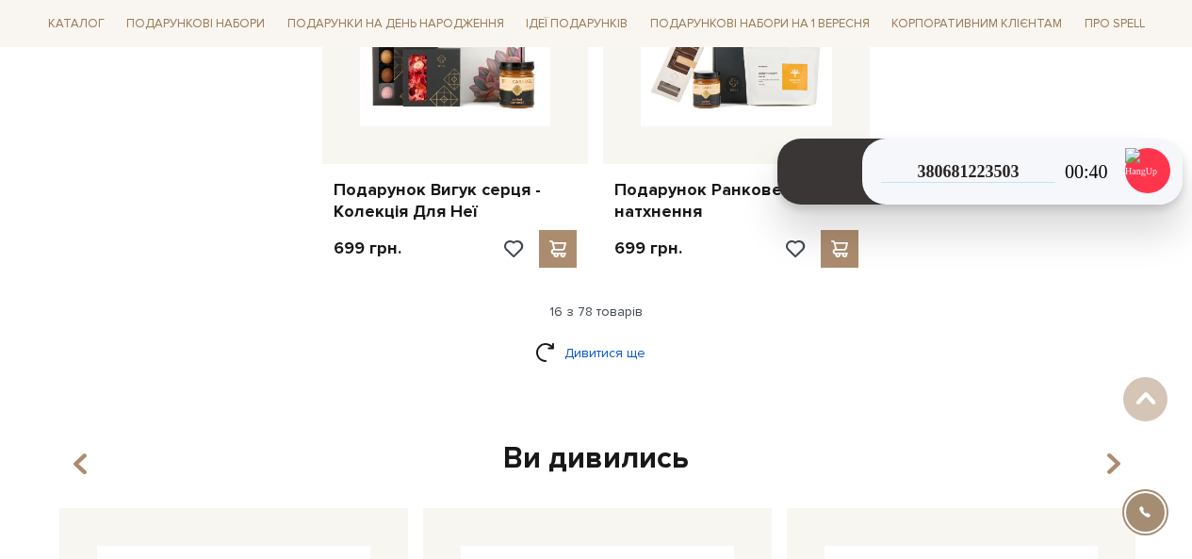
click at [628, 336] on link "Дивитися ще" at bounding box center [596, 352] width 123 height 33
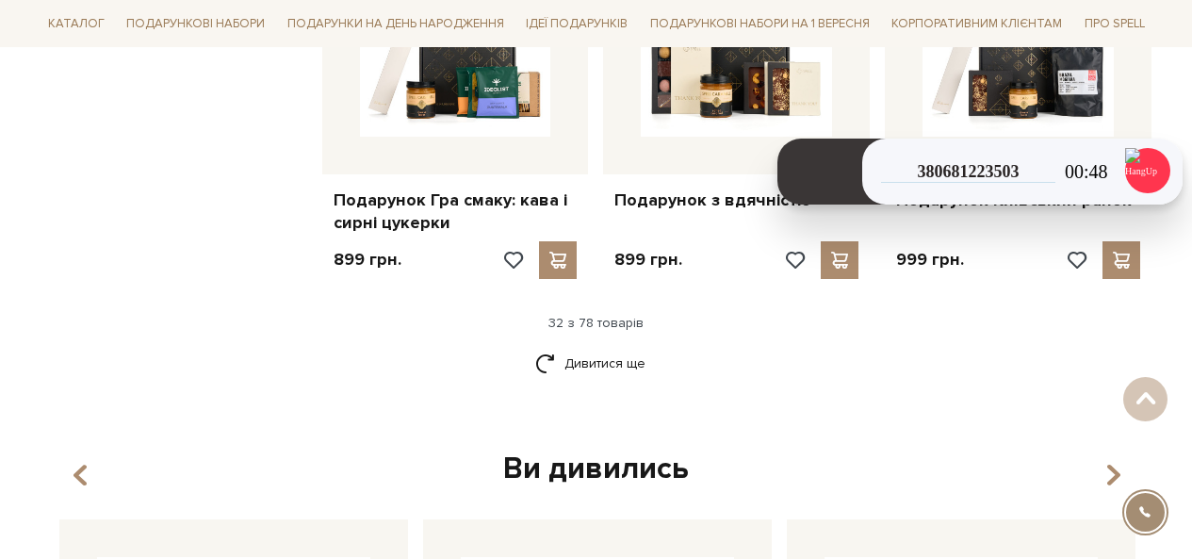
scroll to position [4430, 0]
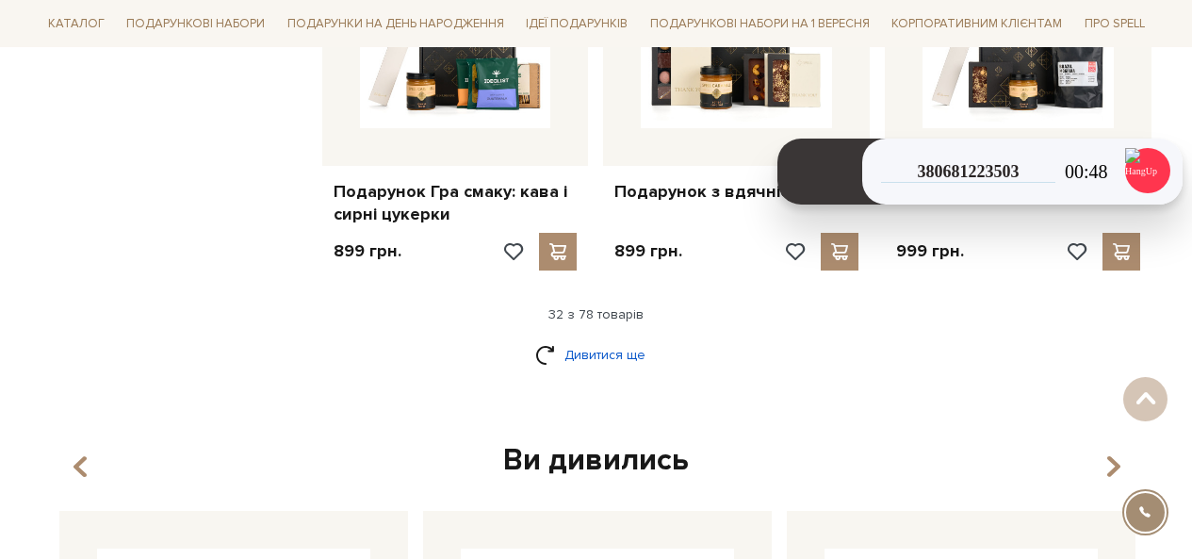
click at [614, 348] on link "Дивитися ще" at bounding box center [596, 354] width 123 height 33
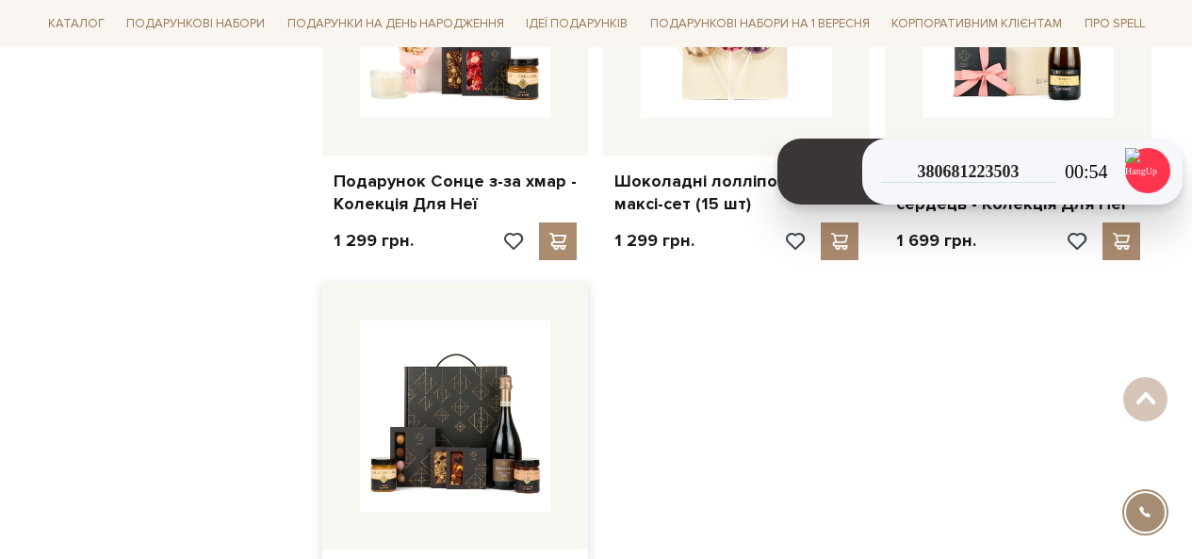
scroll to position [6692, 0]
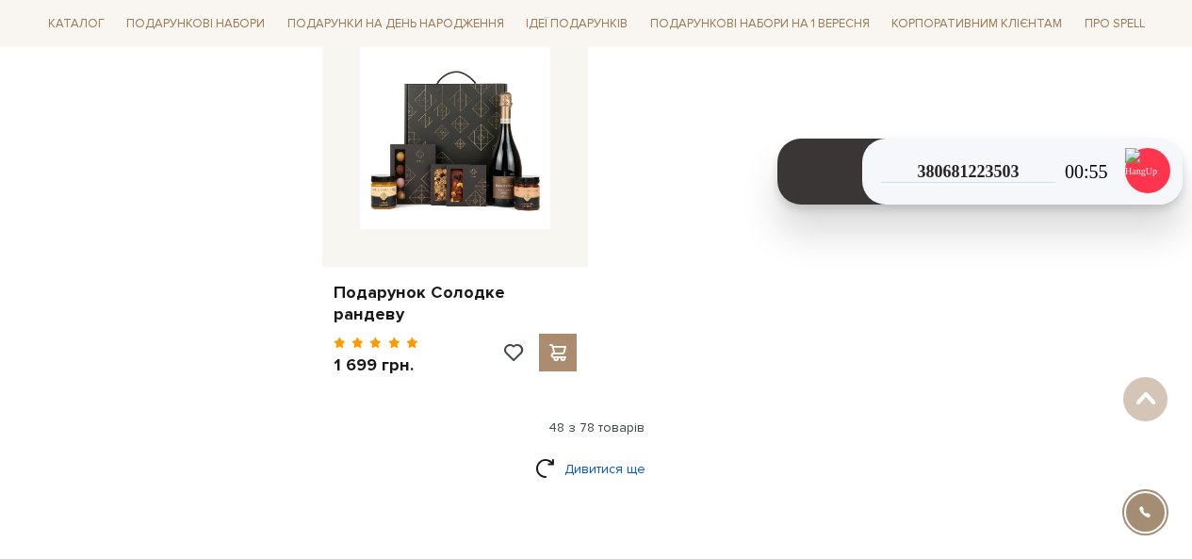
click at [616, 452] on link "Дивитися ще" at bounding box center [596, 468] width 123 height 33
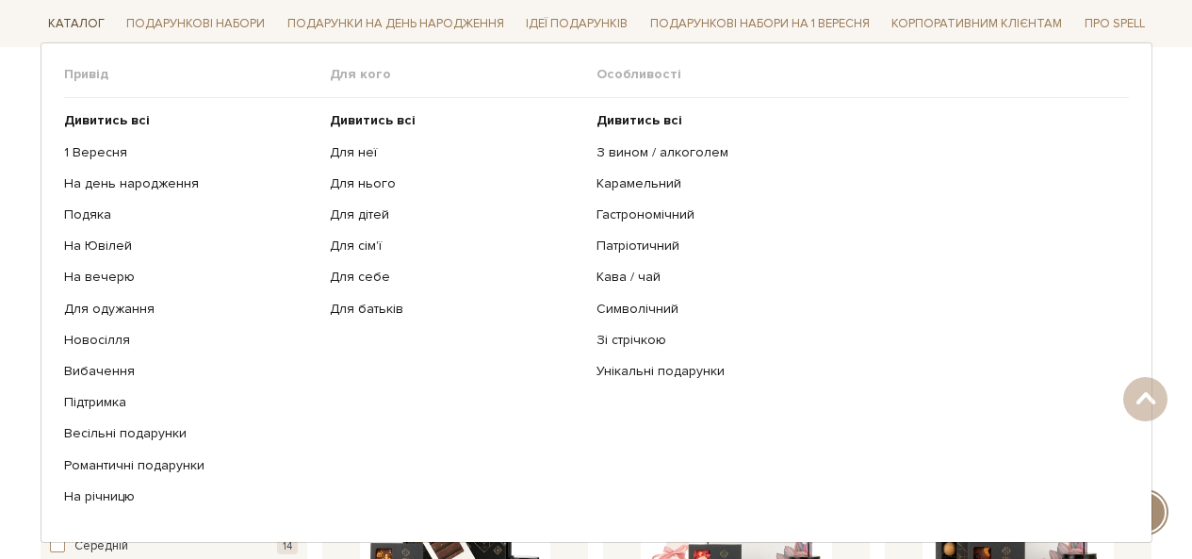
scroll to position [660, 0]
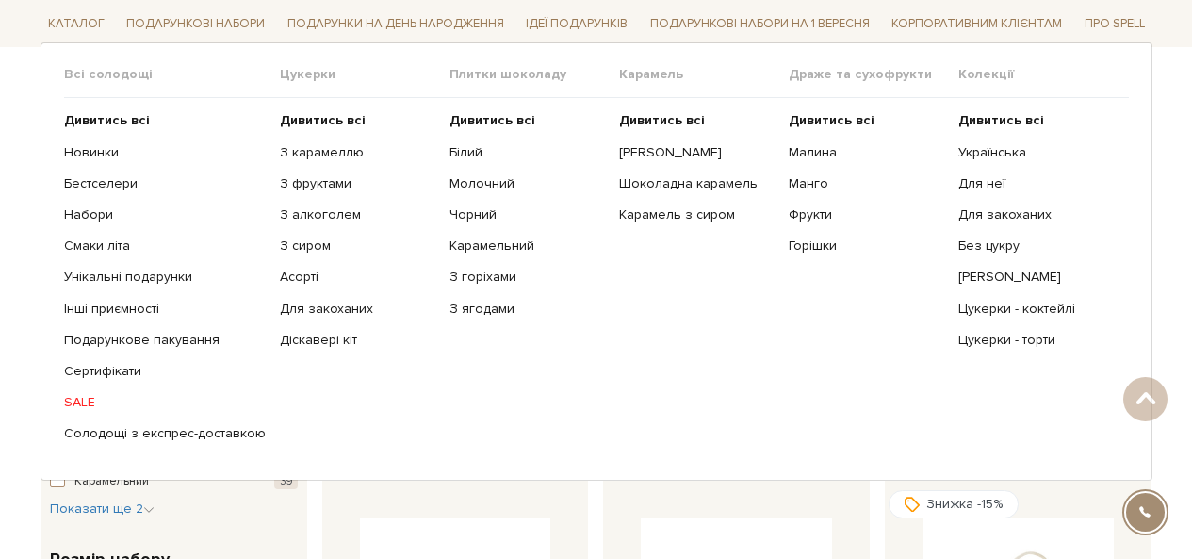
click at [320, 130] on ul "Дивитись всі З карамеллю З фруктами З алкоголем З сиром Асорті" at bounding box center [365, 277] width 170 height 358
click at [317, 121] on b "Дивитись всі" at bounding box center [323, 120] width 86 height 16
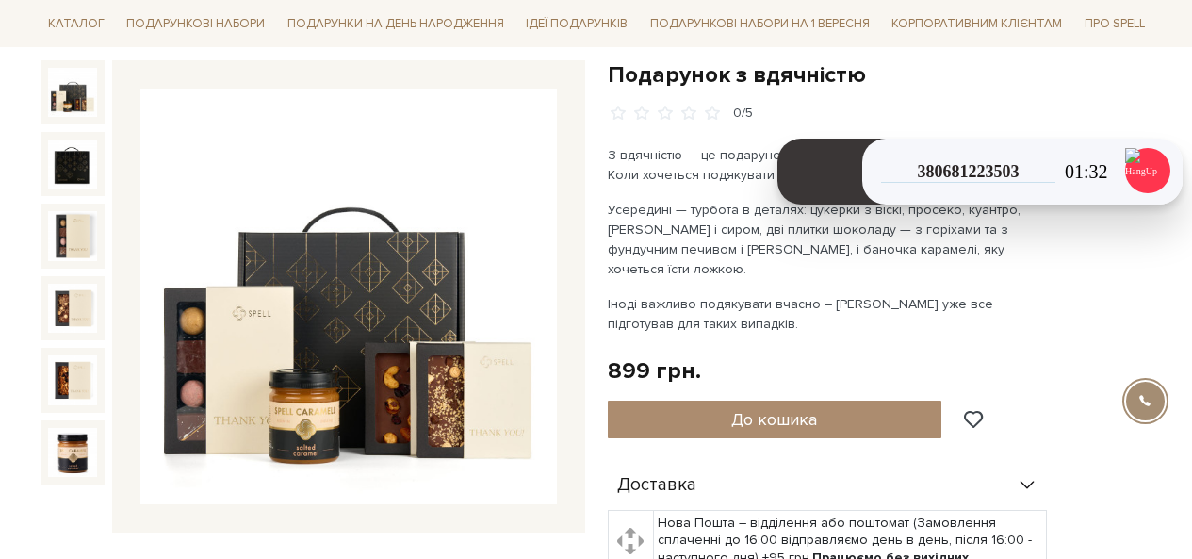
click at [74, 97] on img at bounding box center [72, 92] width 49 height 49
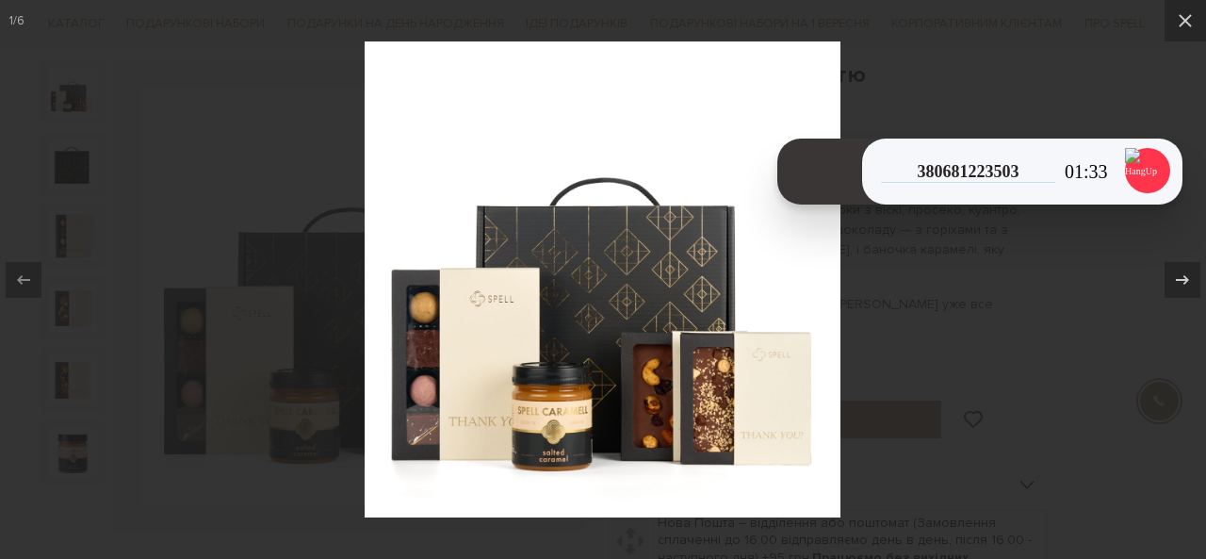
click at [985, 396] on div at bounding box center [603, 279] width 1206 height 559
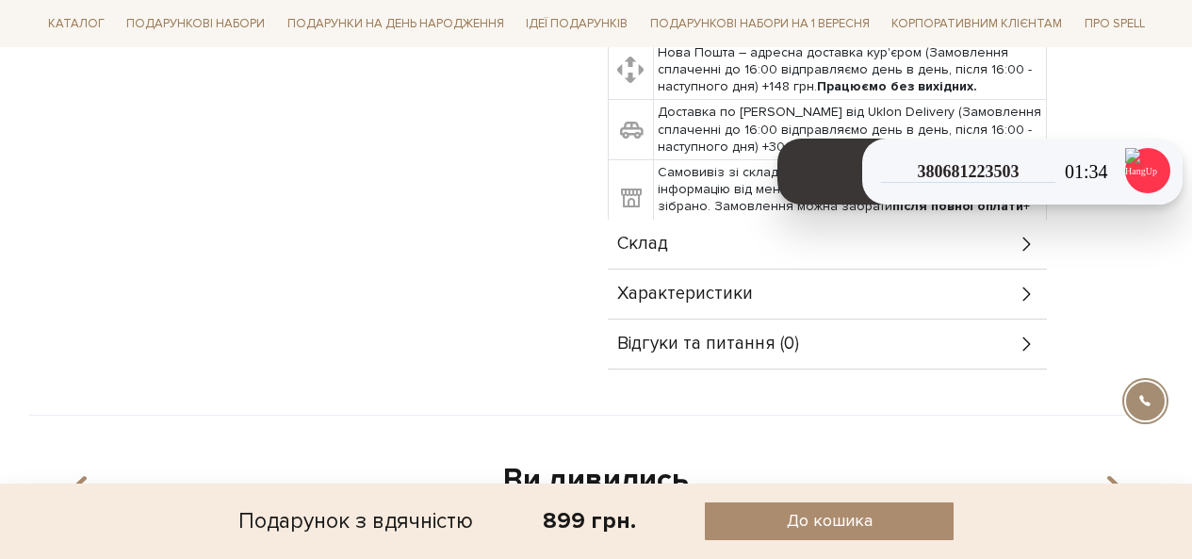
scroll to position [754, 0]
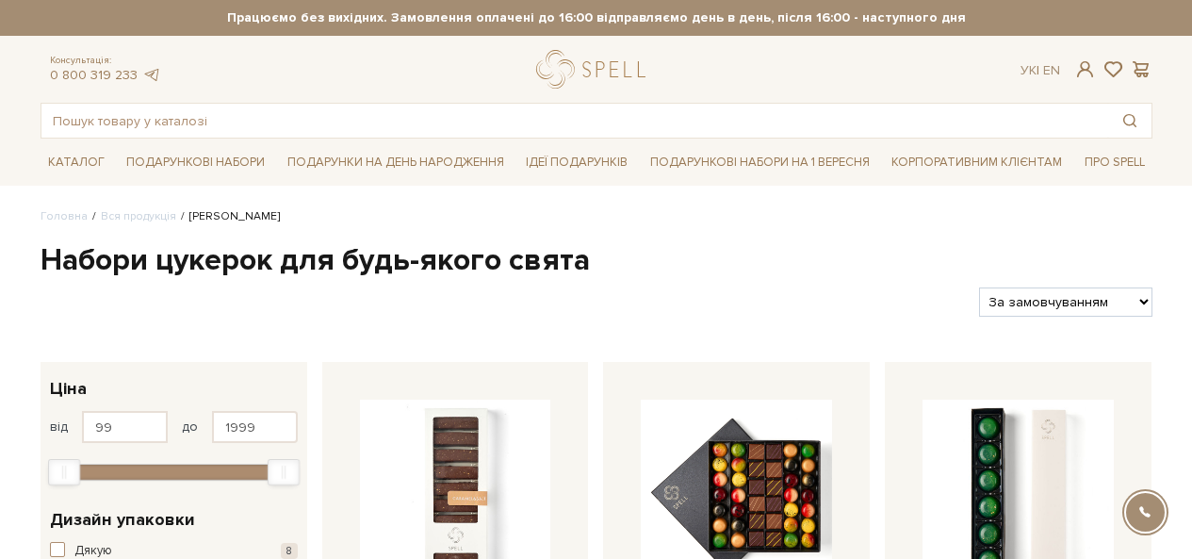
select select "[URL][DOMAIN_NAME]"
click at [979, 287] on select "За замовчуванням За Ціною (зростання) За Ціною (зменшення) Новинки За популярні…" at bounding box center [1065, 301] width 172 height 29
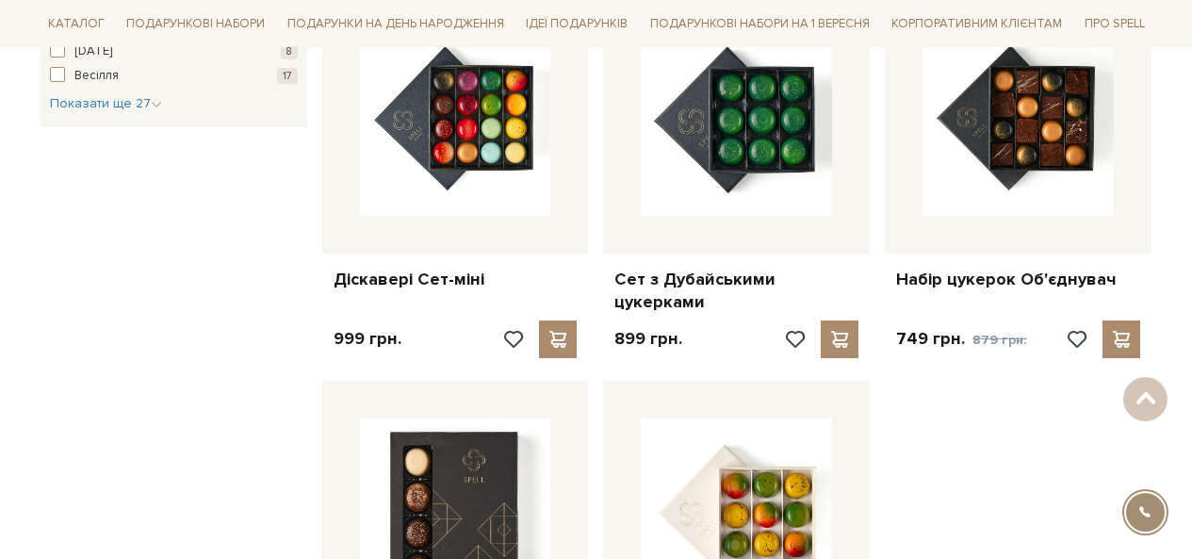
scroll to position [2451, 0]
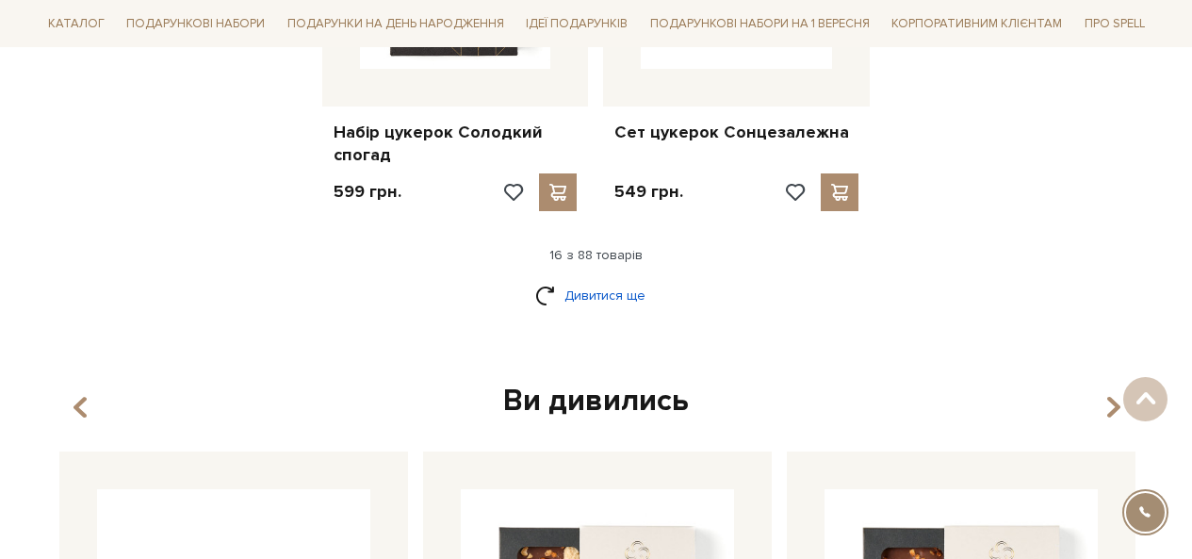
click at [596, 310] on link "Дивитися ще" at bounding box center [596, 295] width 123 height 33
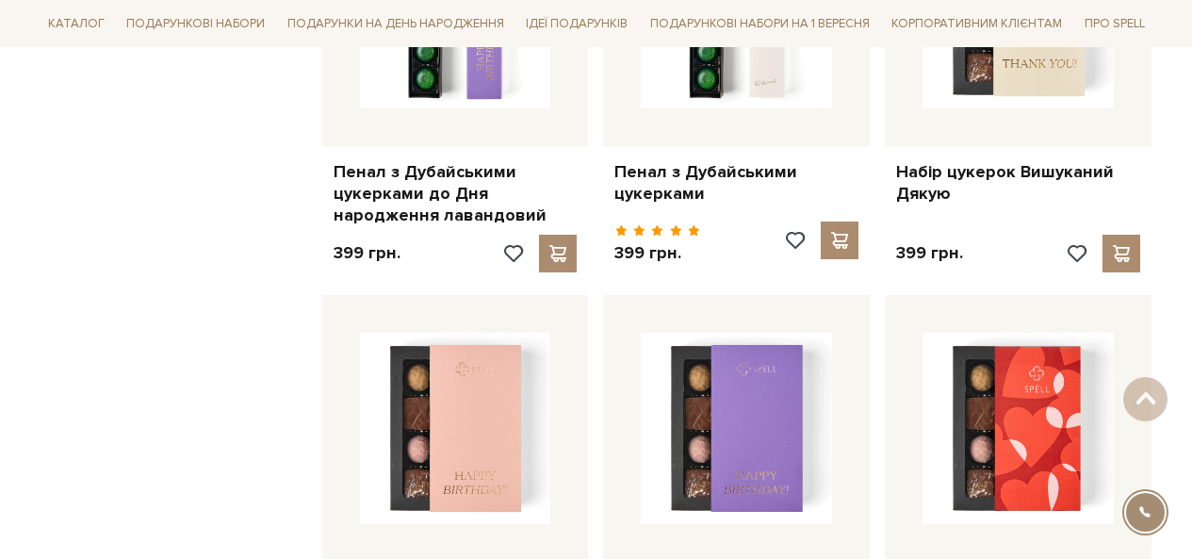
scroll to position [4524, 0]
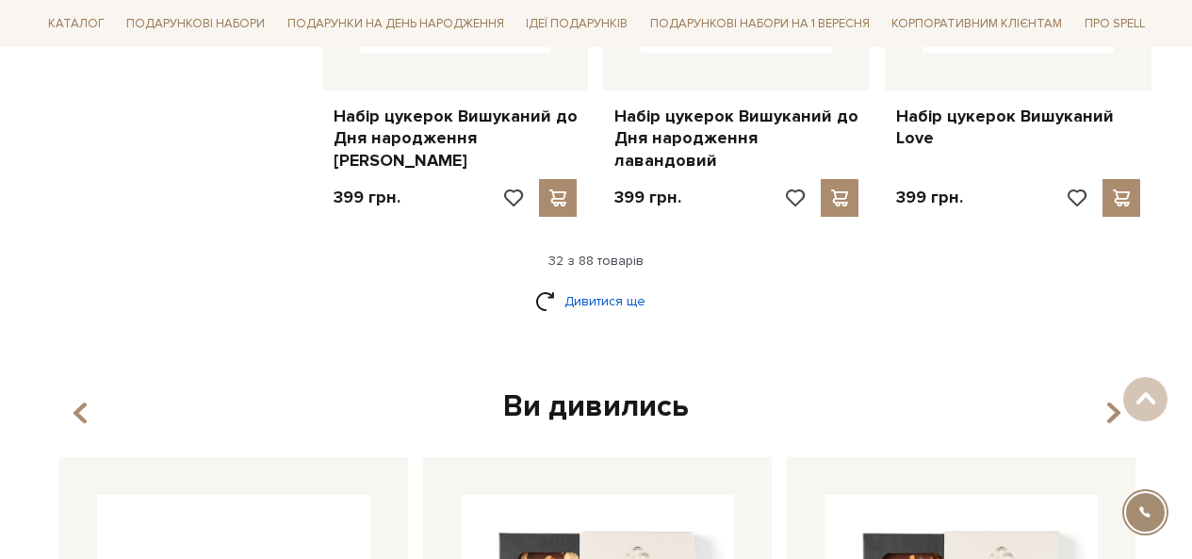
click at [576, 285] on link "Дивитися ще" at bounding box center [596, 301] width 123 height 33
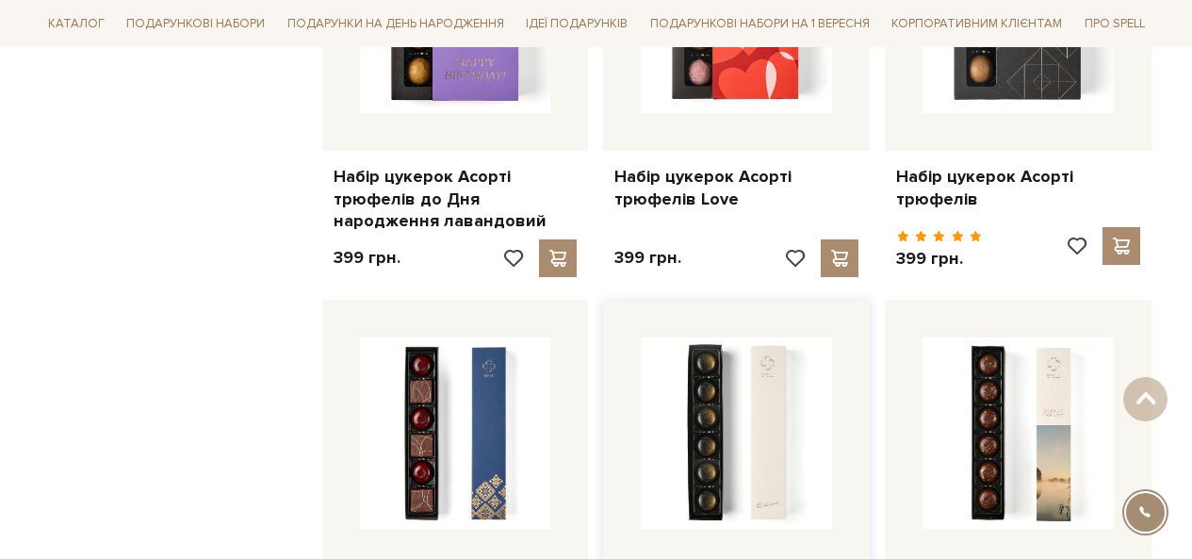
scroll to position [5467, 0]
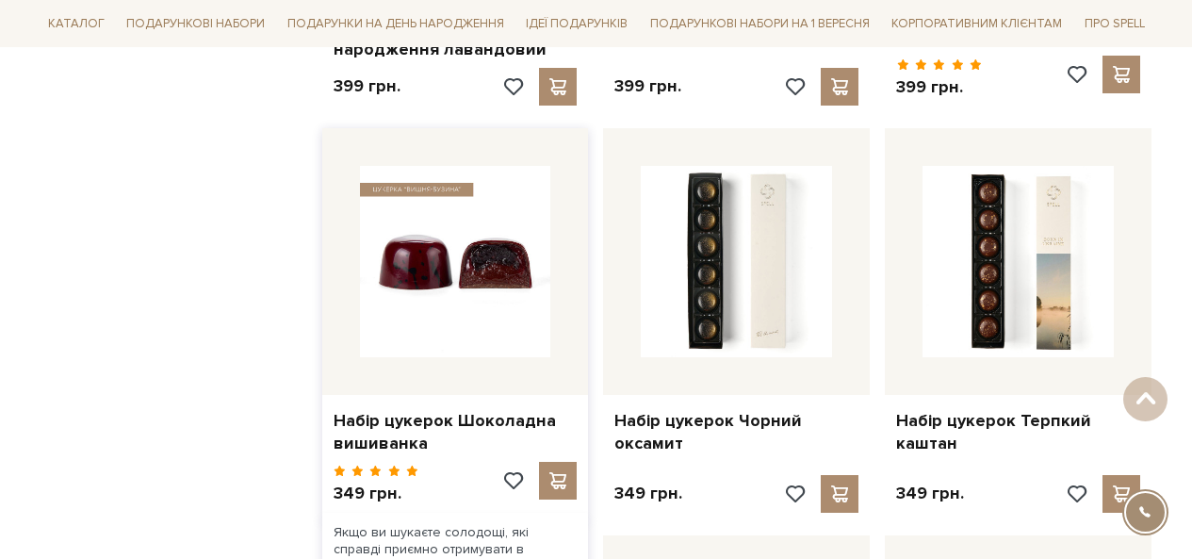
click at [458, 287] on img at bounding box center [455, 261] width 191 height 191
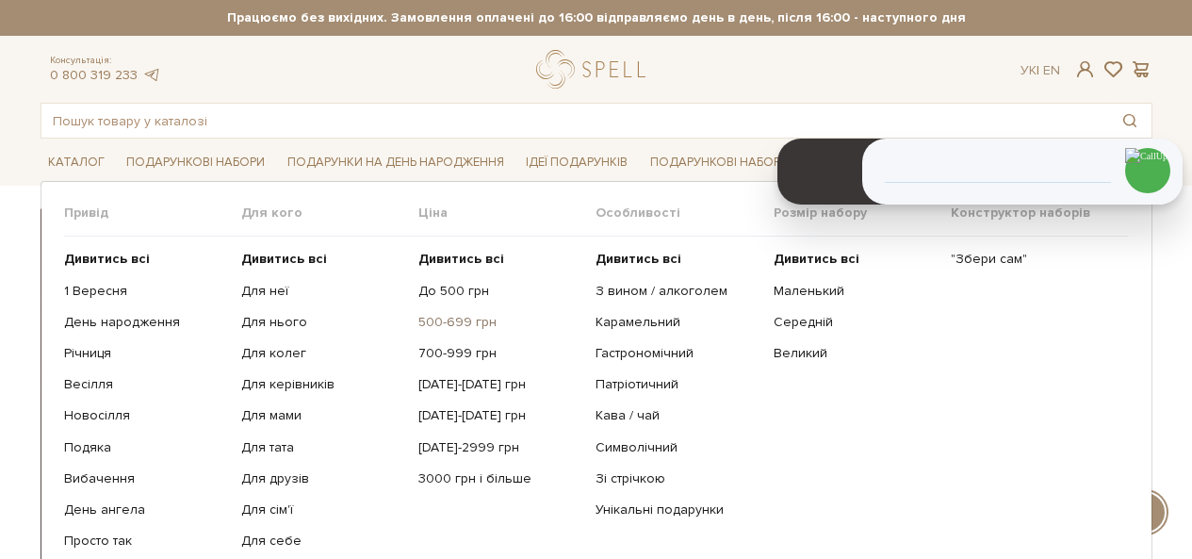
click at [455, 328] on link "500-699 грн" at bounding box center [499, 322] width 163 height 17
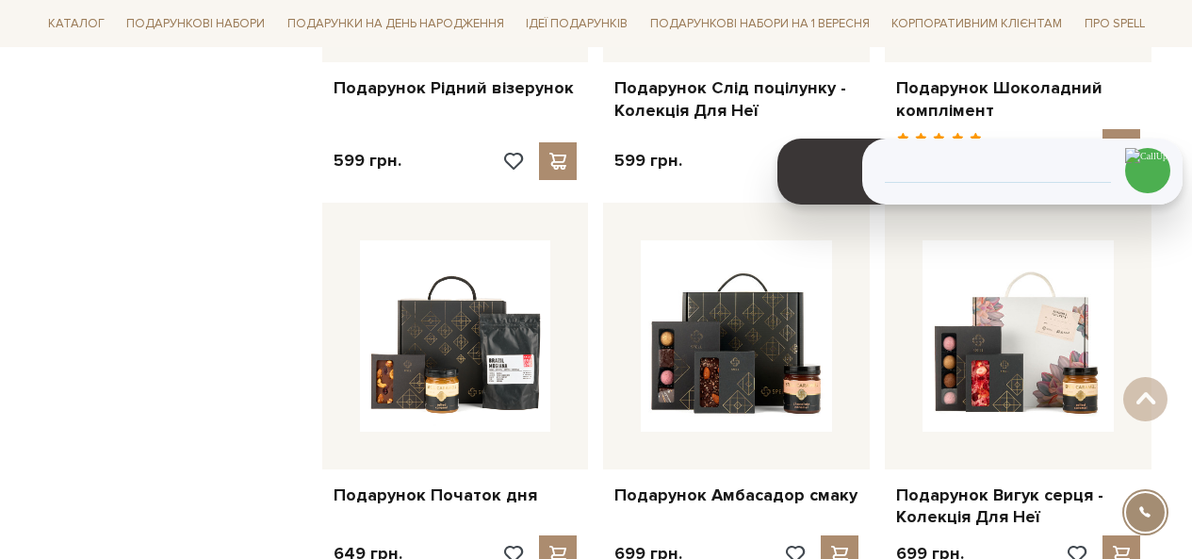
scroll to position [1602, 0]
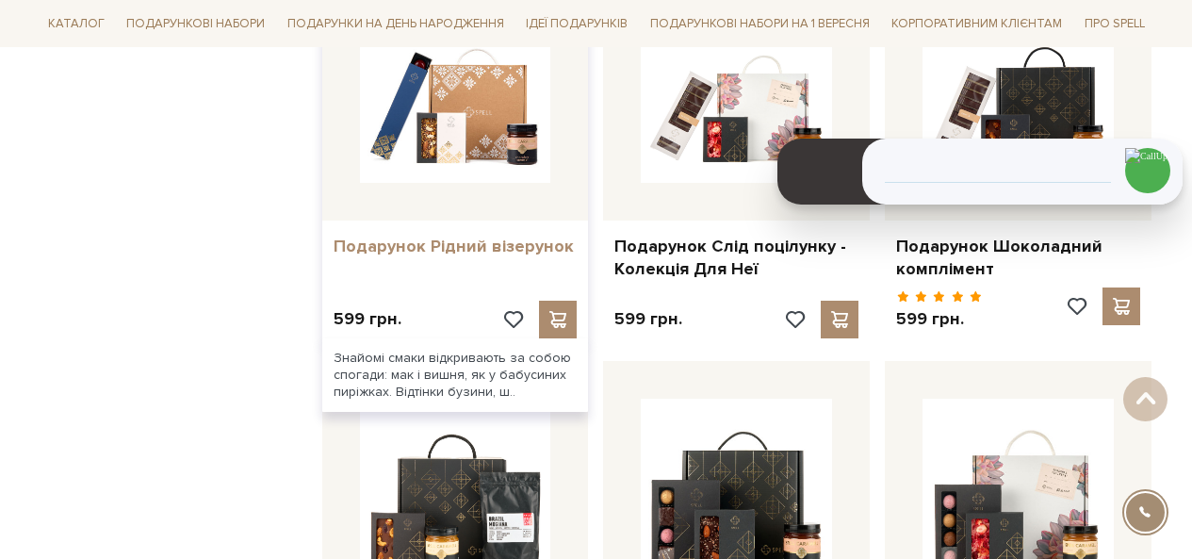
click at [444, 236] on link "Подарунок Рідний візерунок" at bounding box center [456, 247] width 244 height 22
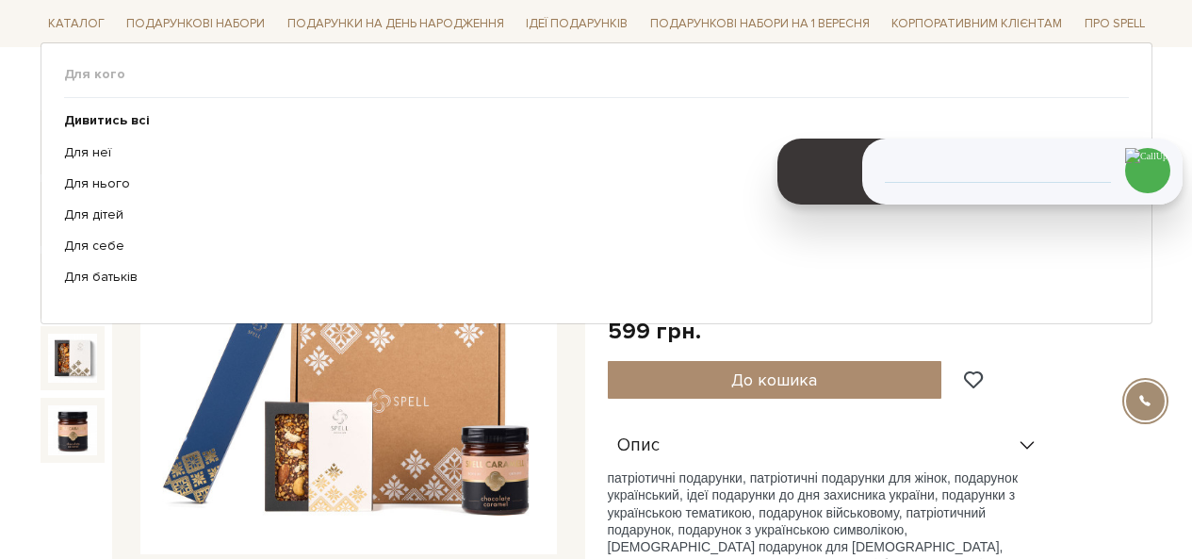
scroll to position [189, 0]
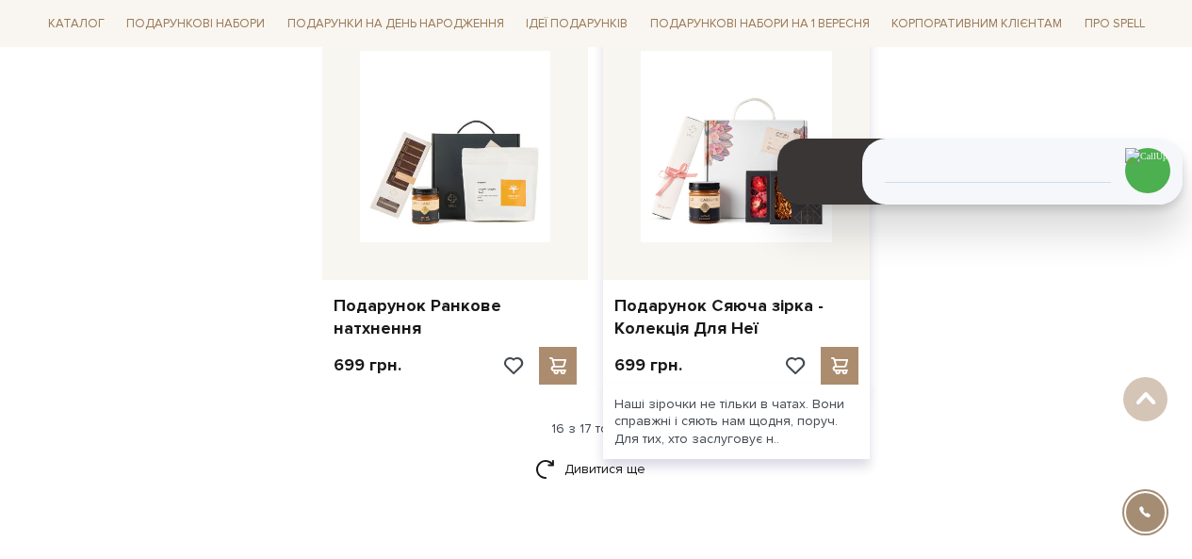
scroll to position [2451, 0]
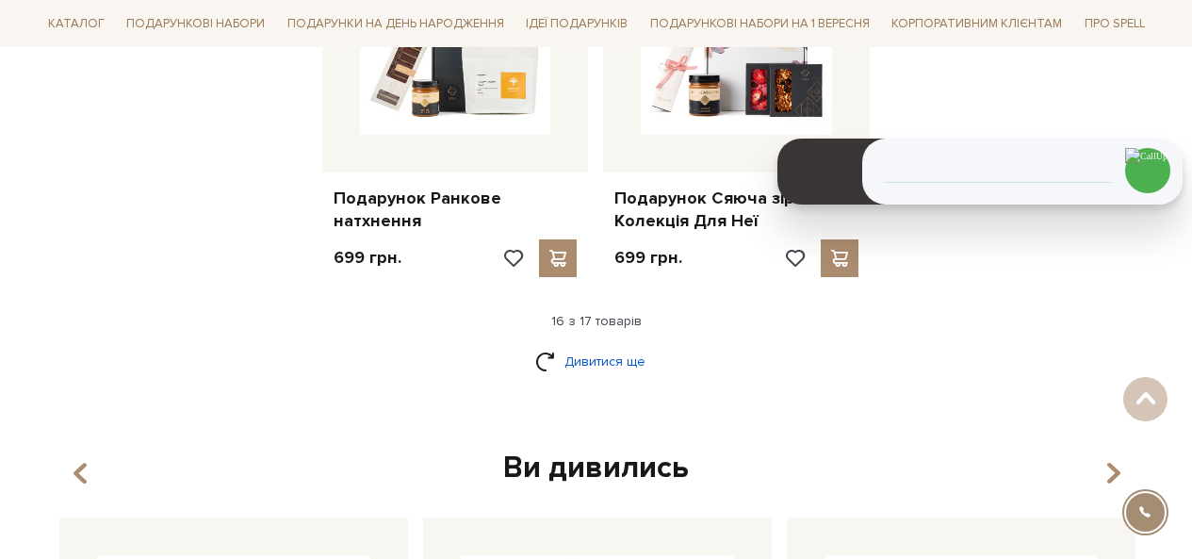
click at [567, 345] on link "Дивитися ще" at bounding box center [596, 361] width 123 height 33
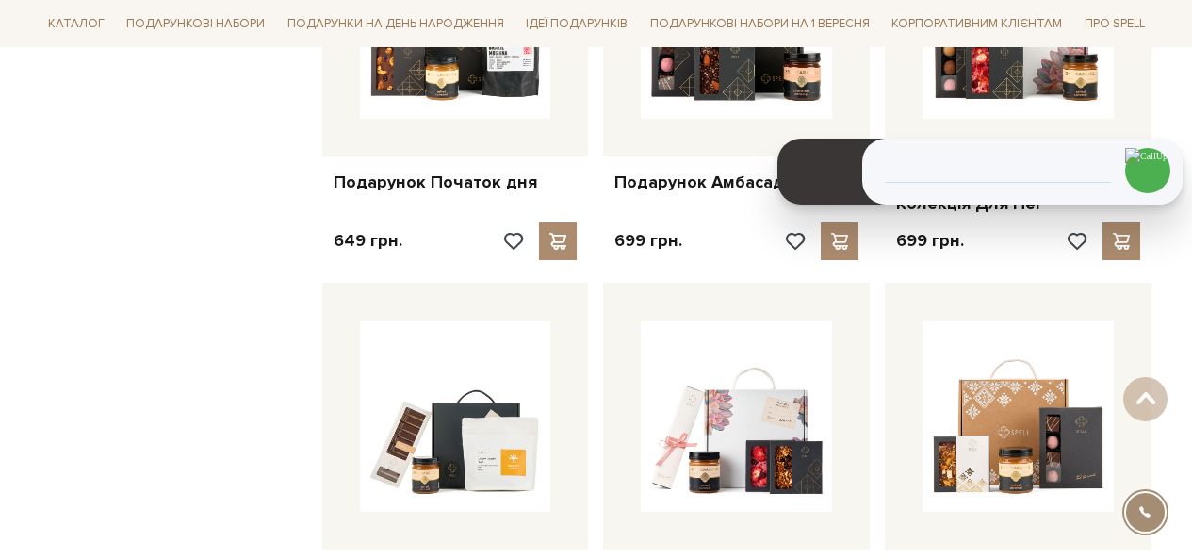
scroll to position [2168, 0]
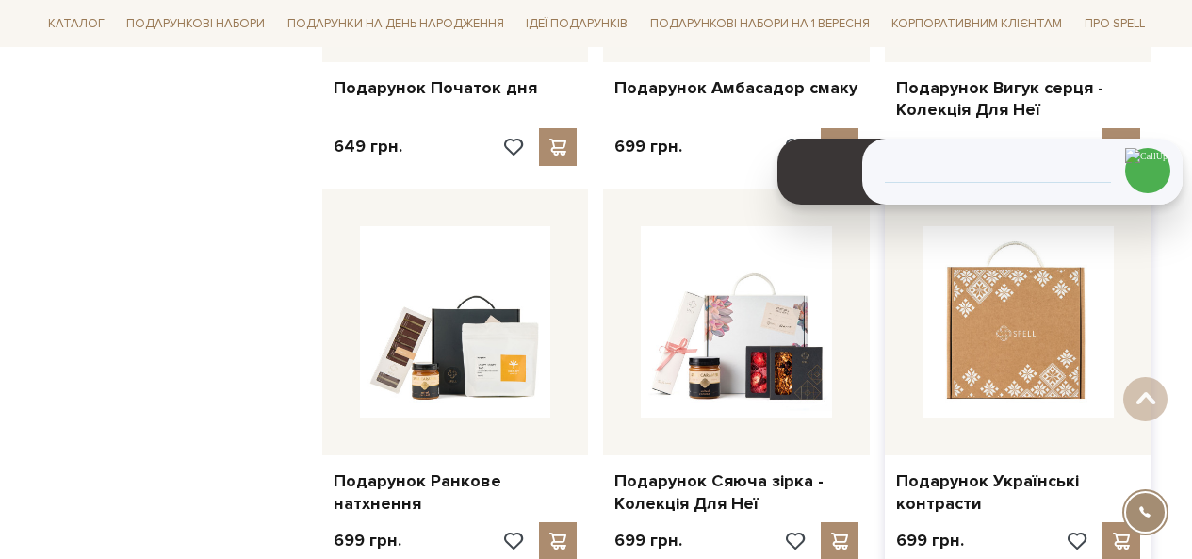
click at [1029, 336] on img at bounding box center [1018, 321] width 191 height 191
